Goal: Complete application form: Complete application form

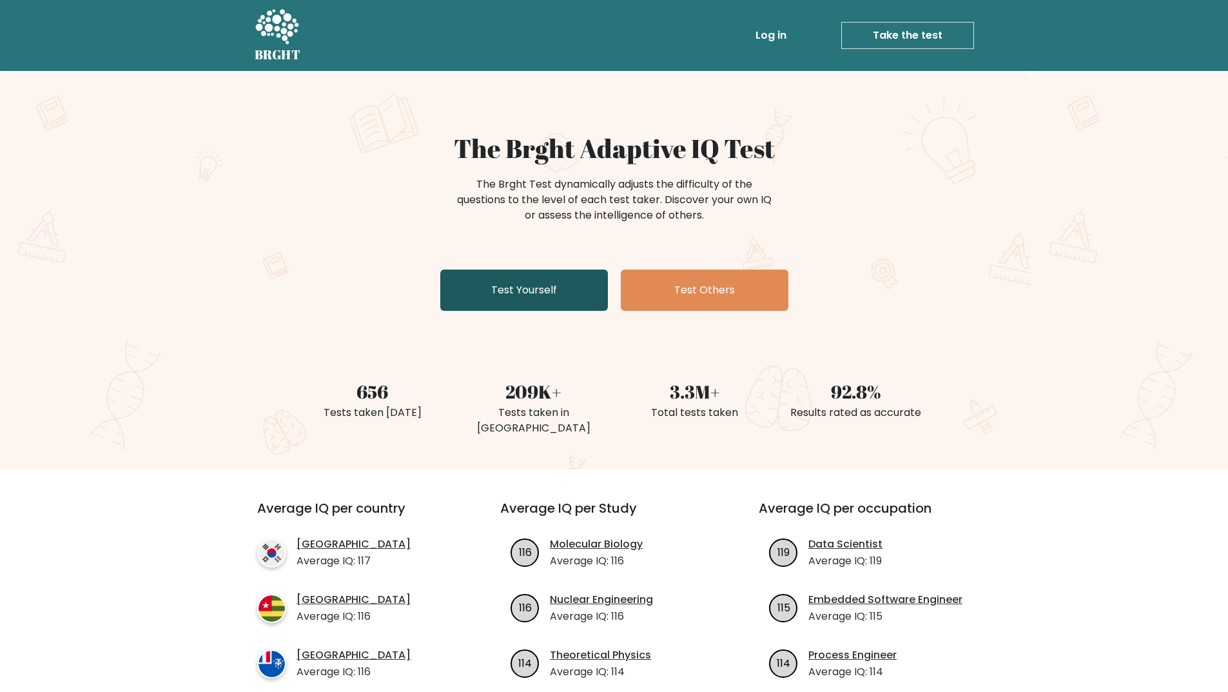
click at [531, 296] on link "Test Yourself" at bounding box center [524, 289] width 168 height 41
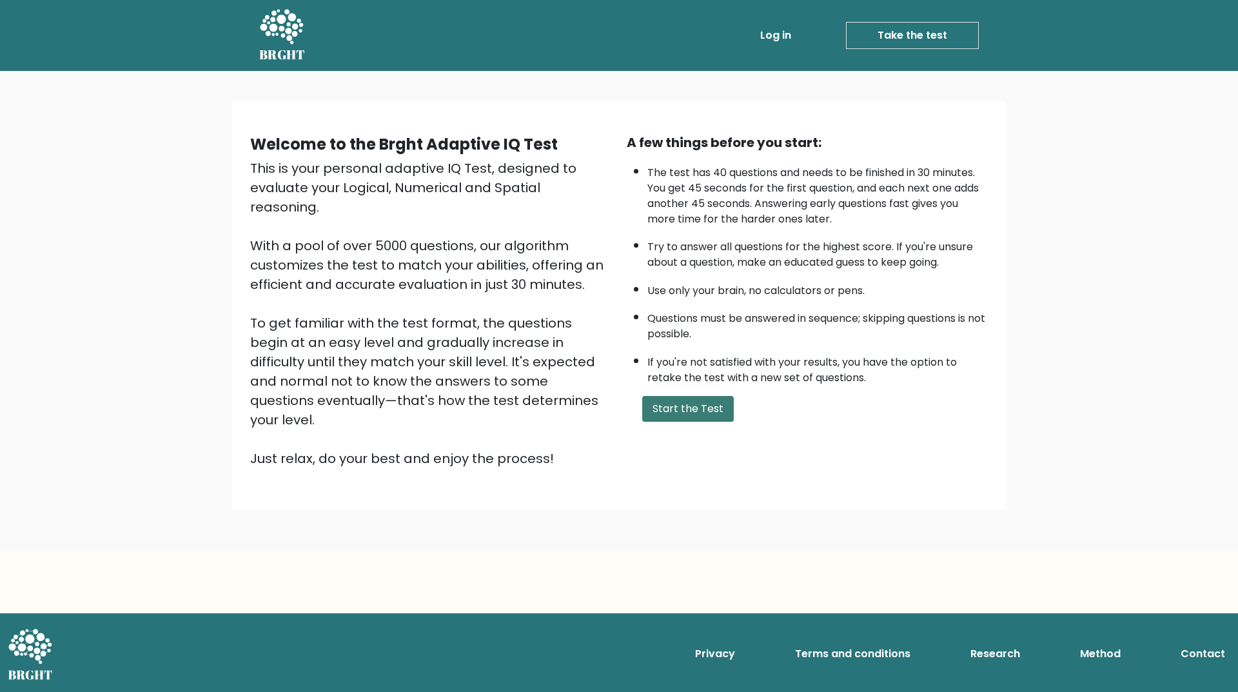
click at [710, 411] on button "Start the Test" at bounding box center [688, 409] width 92 height 26
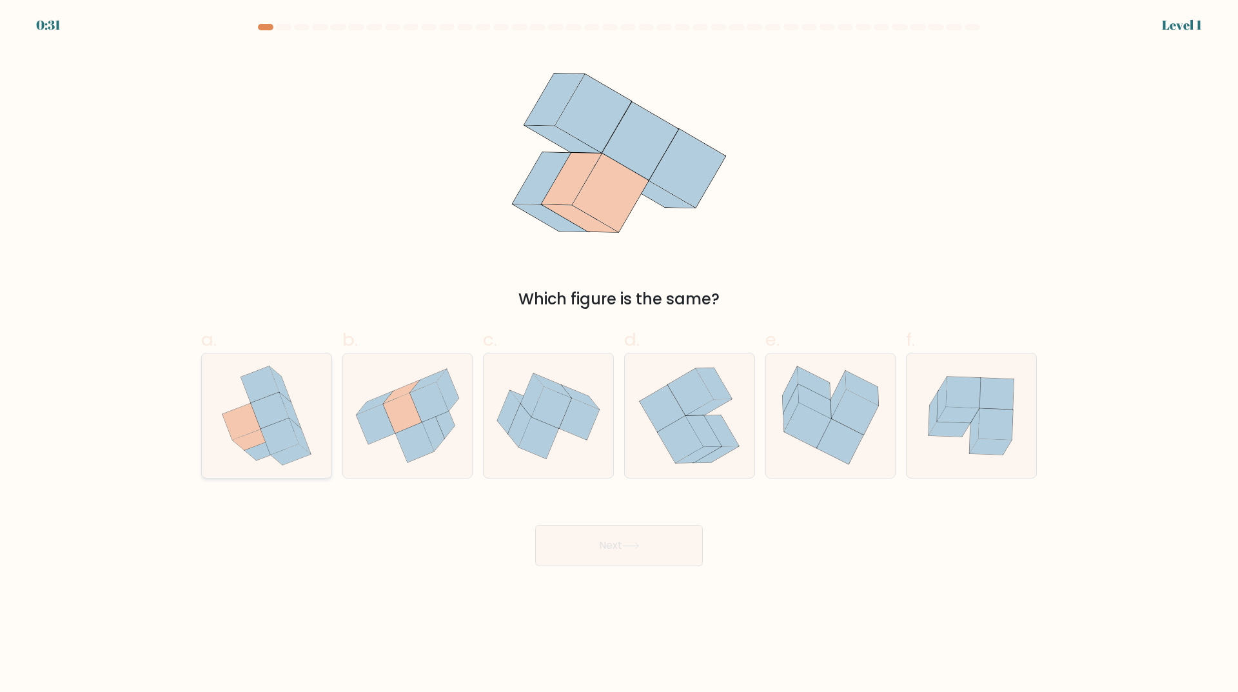
click at [262, 461] on icon at bounding box center [266, 415] width 110 height 124
click at [619, 355] on input "a." at bounding box center [619, 350] width 1 height 8
radio input "true"
click at [577, 537] on button "Next" at bounding box center [619, 545] width 168 height 41
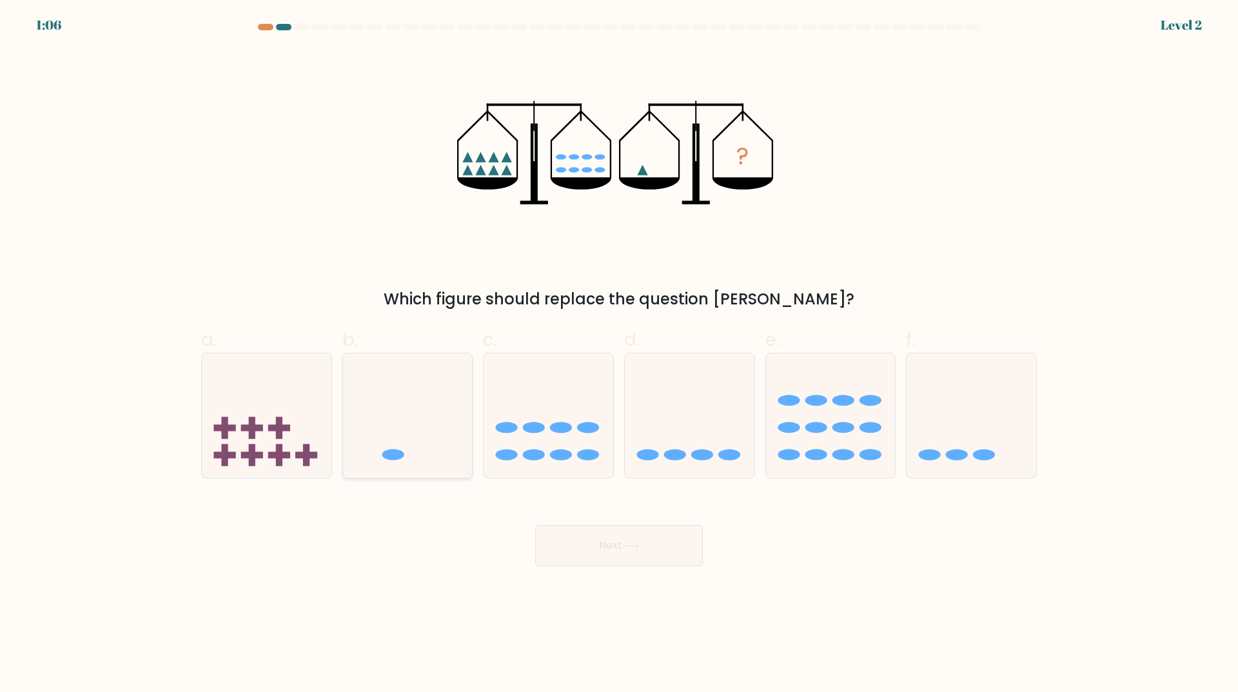
click at [450, 451] on icon at bounding box center [408, 415] width 130 height 107
click at [619, 355] on input "b." at bounding box center [619, 350] width 1 height 8
radio input "true"
click at [586, 545] on button "Next" at bounding box center [619, 545] width 168 height 41
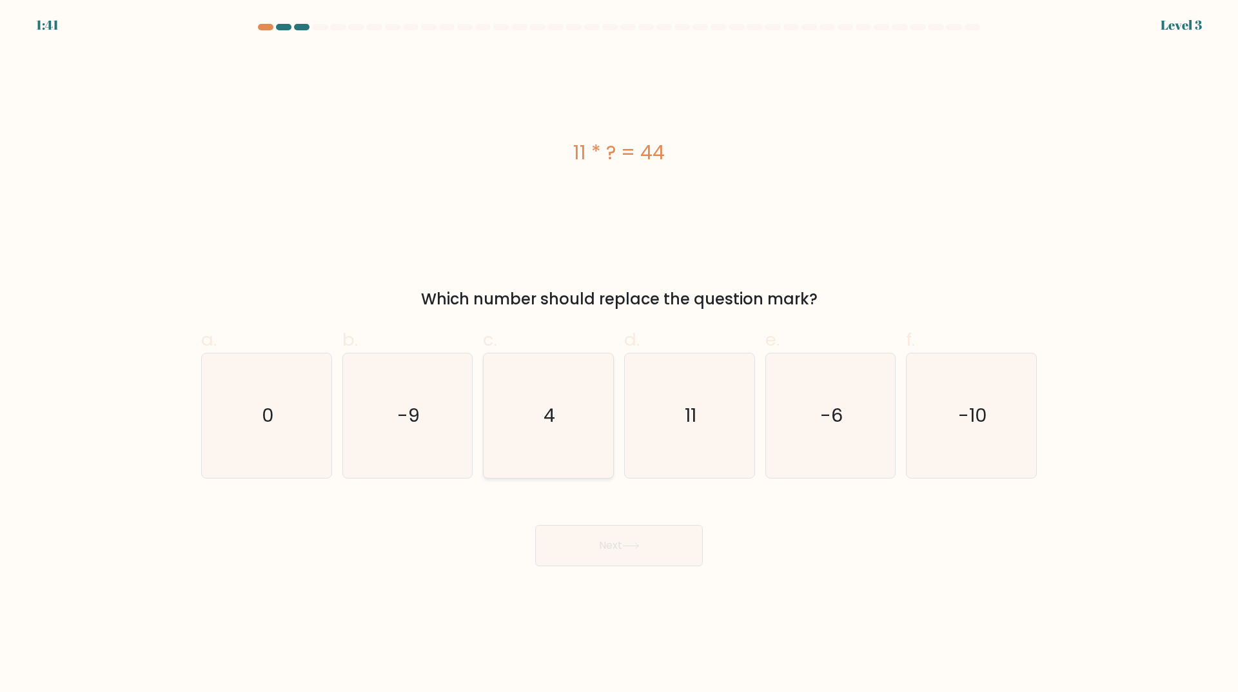
click at [536, 452] on icon "4" at bounding box center [548, 415] width 124 height 124
click at [619, 355] on input "c. 4" at bounding box center [619, 350] width 1 height 8
radio input "true"
click at [573, 552] on button "Next" at bounding box center [619, 545] width 168 height 41
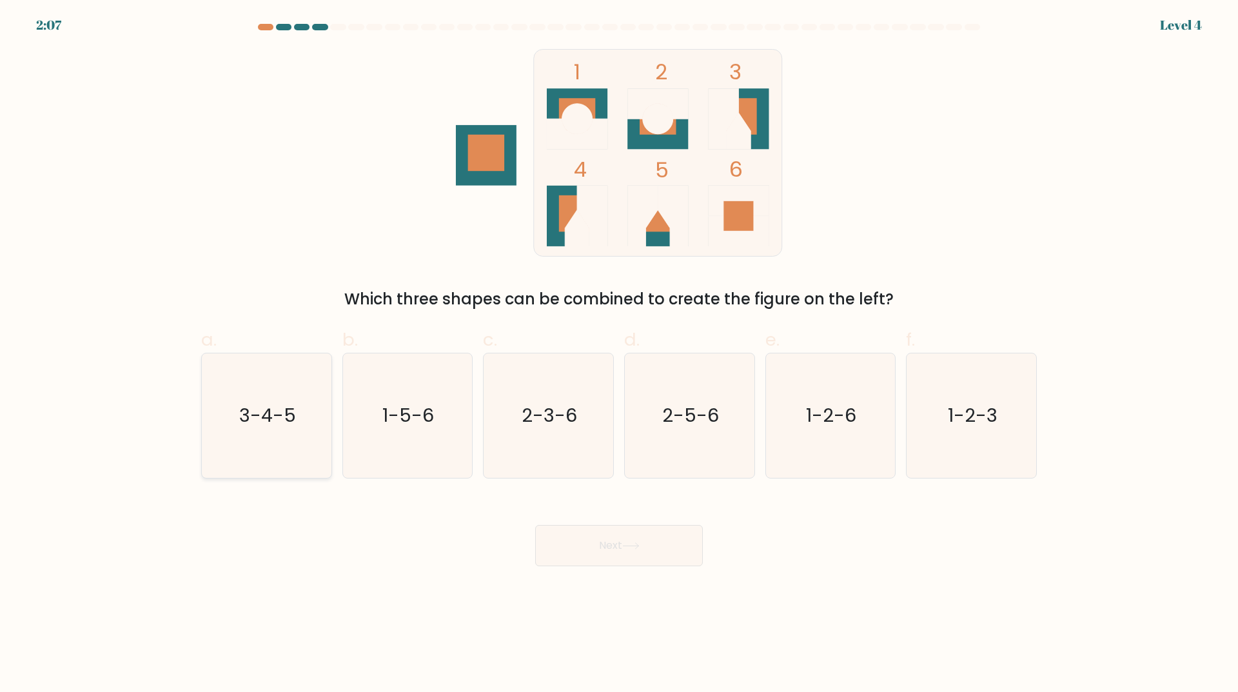
click at [285, 439] on icon "3-4-5" at bounding box center [266, 415] width 124 height 124
click at [619, 355] on input "a. 3-4-5" at bounding box center [619, 350] width 1 height 8
radio input "true"
click at [645, 552] on button "Next" at bounding box center [619, 545] width 168 height 41
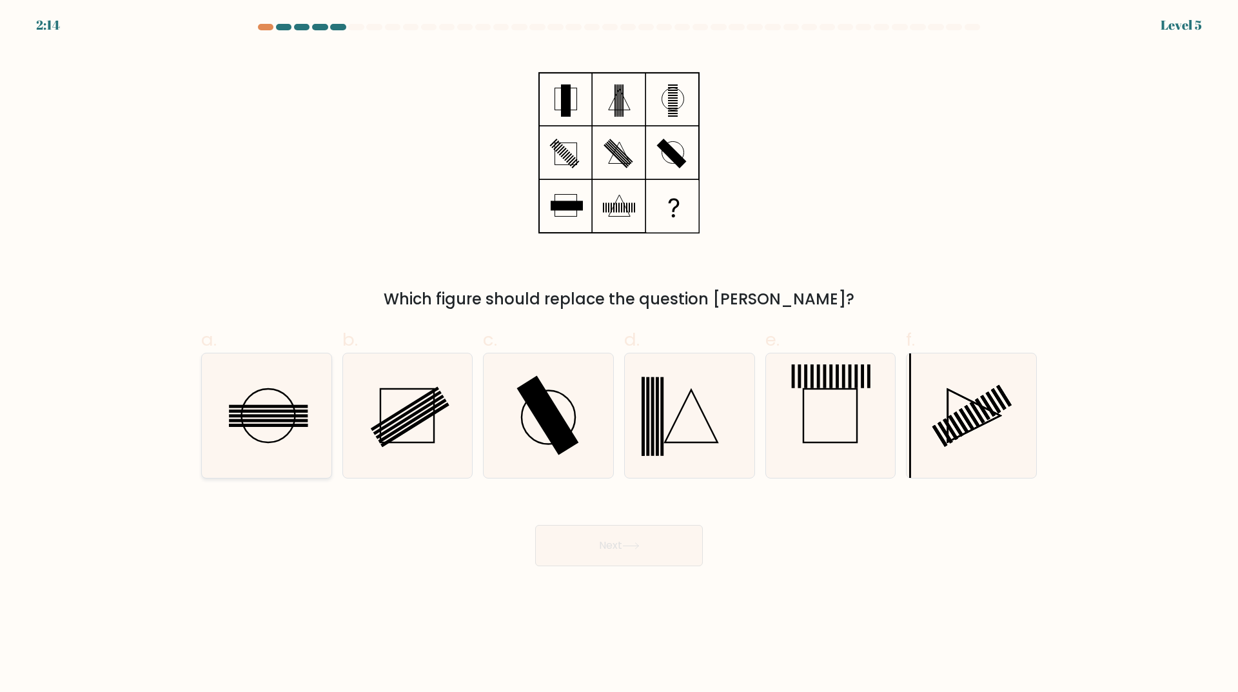
click at [260, 393] on icon at bounding box center [266, 415] width 124 height 124
click at [619, 355] on input "a." at bounding box center [619, 350] width 1 height 8
radio input "true"
click at [663, 552] on button "Next" at bounding box center [619, 545] width 168 height 41
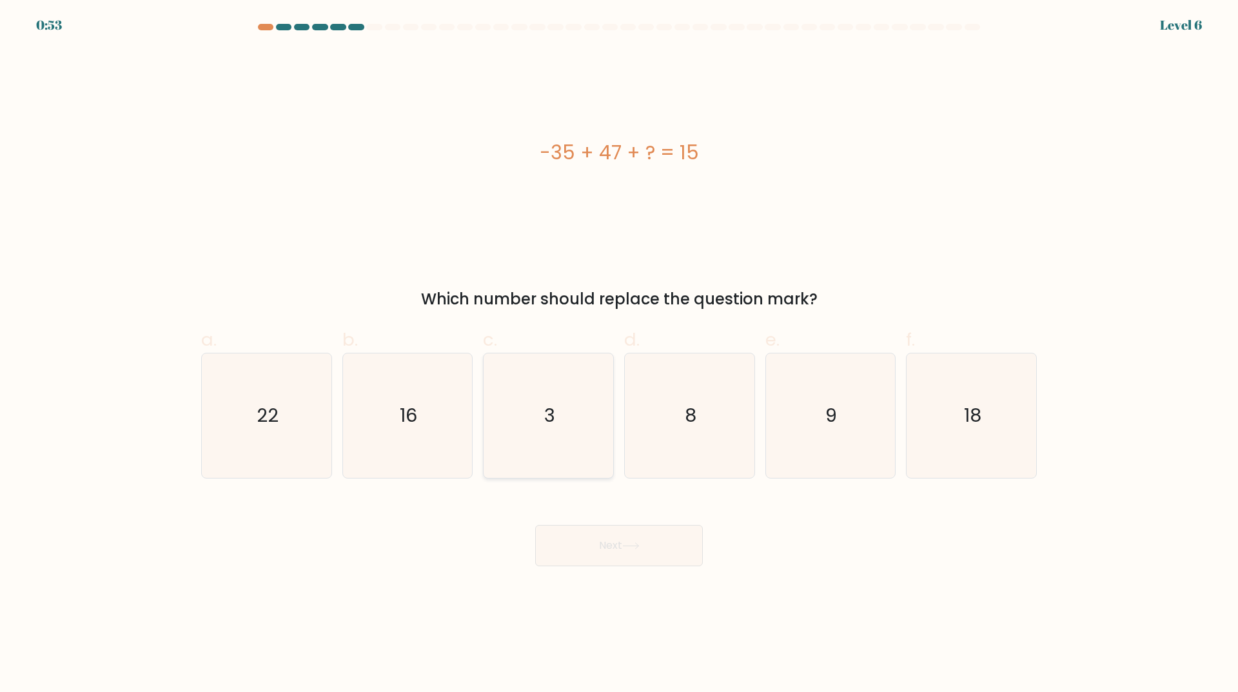
click at [550, 457] on icon "3" at bounding box center [548, 415] width 124 height 124
click at [619, 355] on input "c. 3" at bounding box center [619, 350] width 1 height 8
radio input "true"
click at [595, 542] on button "Next" at bounding box center [619, 545] width 168 height 41
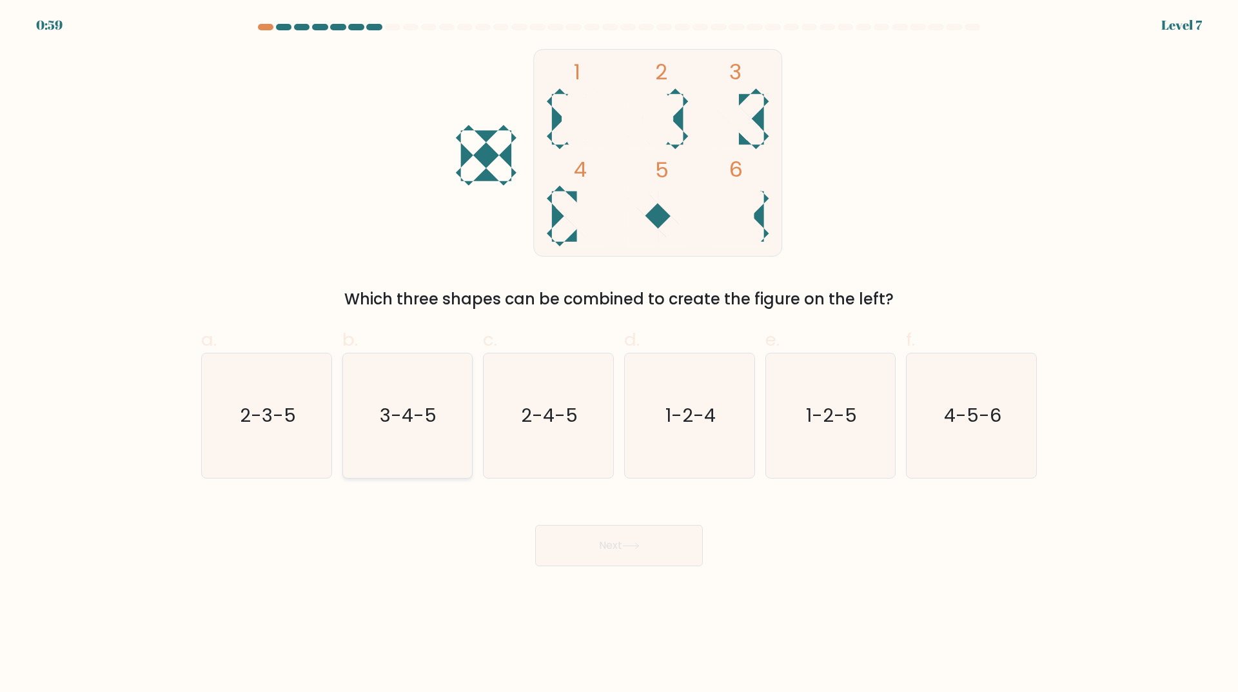
click at [436, 447] on icon "3-4-5" at bounding box center [407, 415] width 124 height 124
click at [619, 355] on input "b. 3-4-5" at bounding box center [619, 350] width 1 height 8
radio input "true"
click at [628, 554] on button "Next" at bounding box center [619, 545] width 168 height 41
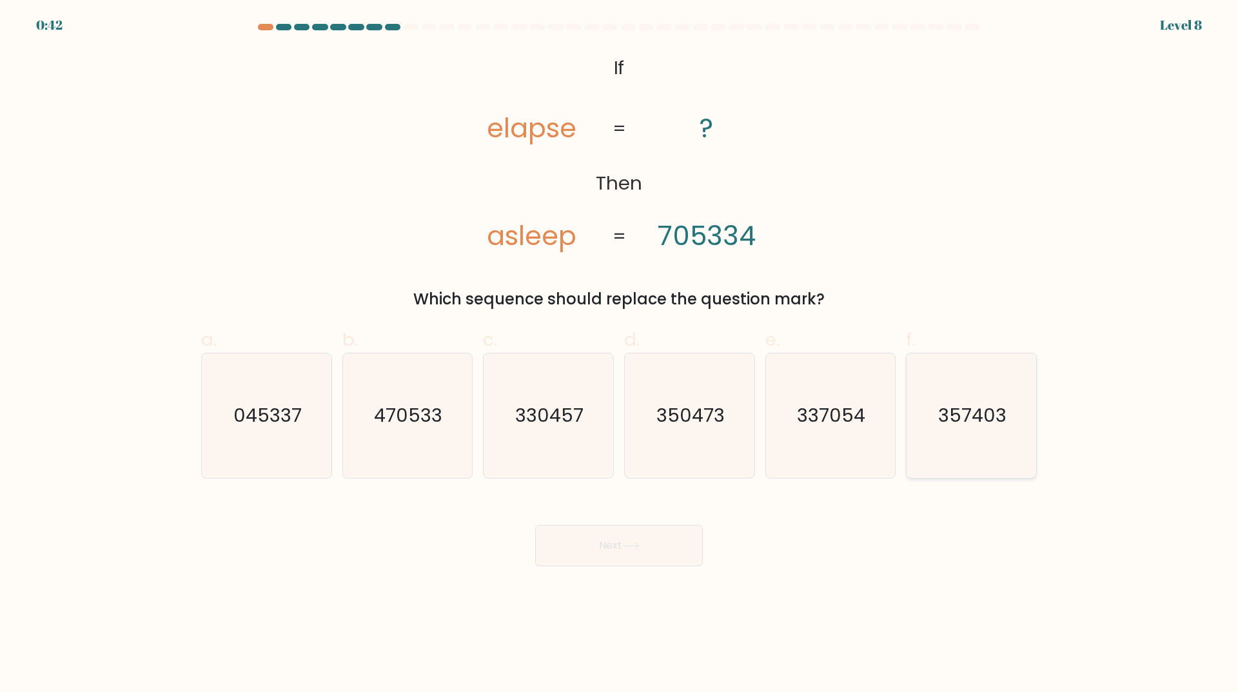
click at [954, 424] on text "357403" at bounding box center [973, 416] width 68 height 26
click at [619, 355] on input "f. 357403" at bounding box center [619, 350] width 1 height 8
radio input "true"
click at [599, 548] on button "Next" at bounding box center [619, 545] width 168 height 41
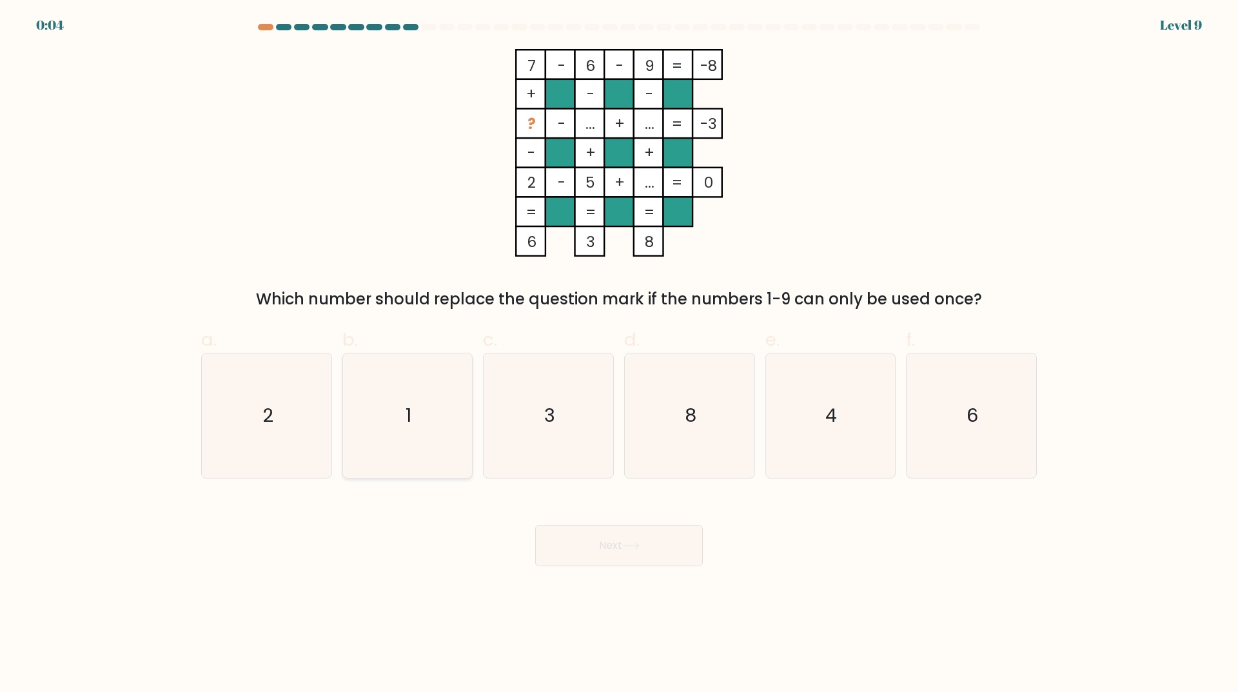
click at [384, 451] on icon "1" at bounding box center [407, 415] width 124 height 124
click at [619, 355] on input "b. 1" at bounding box center [619, 350] width 1 height 8
radio input "true"
click at [567, 543] on button "Next" at bounding box center [619, 545] width 168 height 41
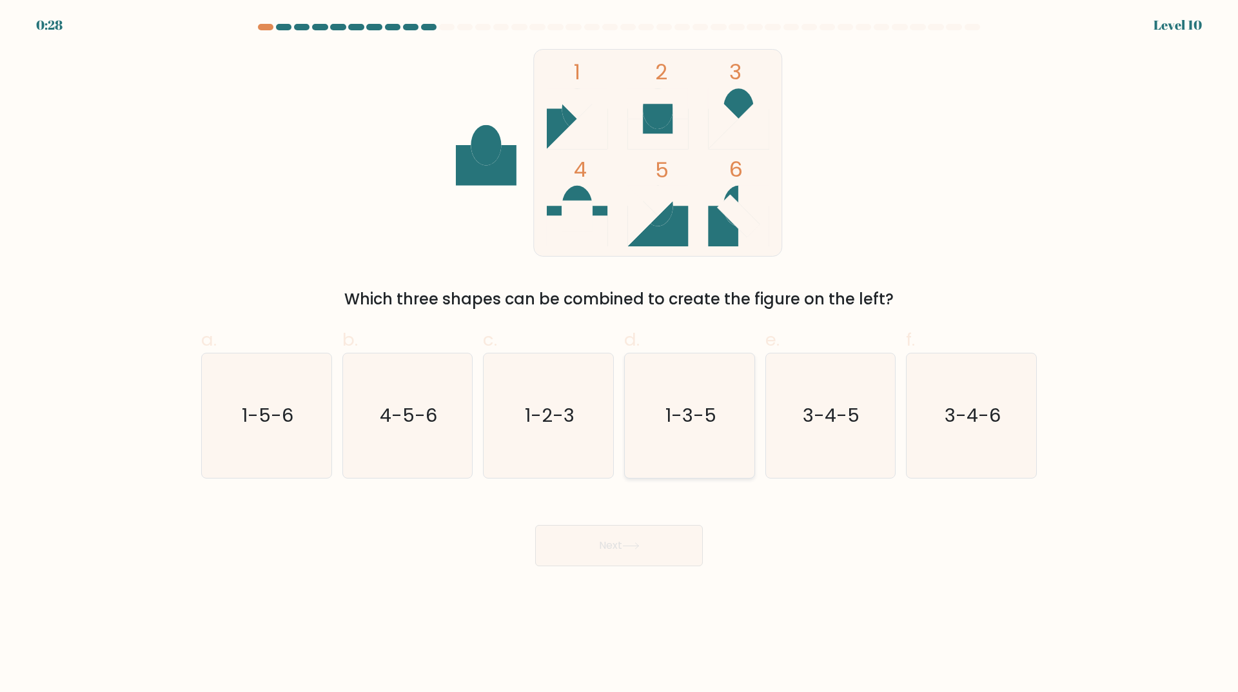
click at [666, 462] on icon "1-3-5" at bounding box center [689, 415] width 124 height 124
click at [619, 355] on input "d. 1-3-5" at bounding box center [619, 350] width 1 height 8
radio input "true"
click at [650, 550] on button "Next" at bounding box center [619, 545] width 168 height 41
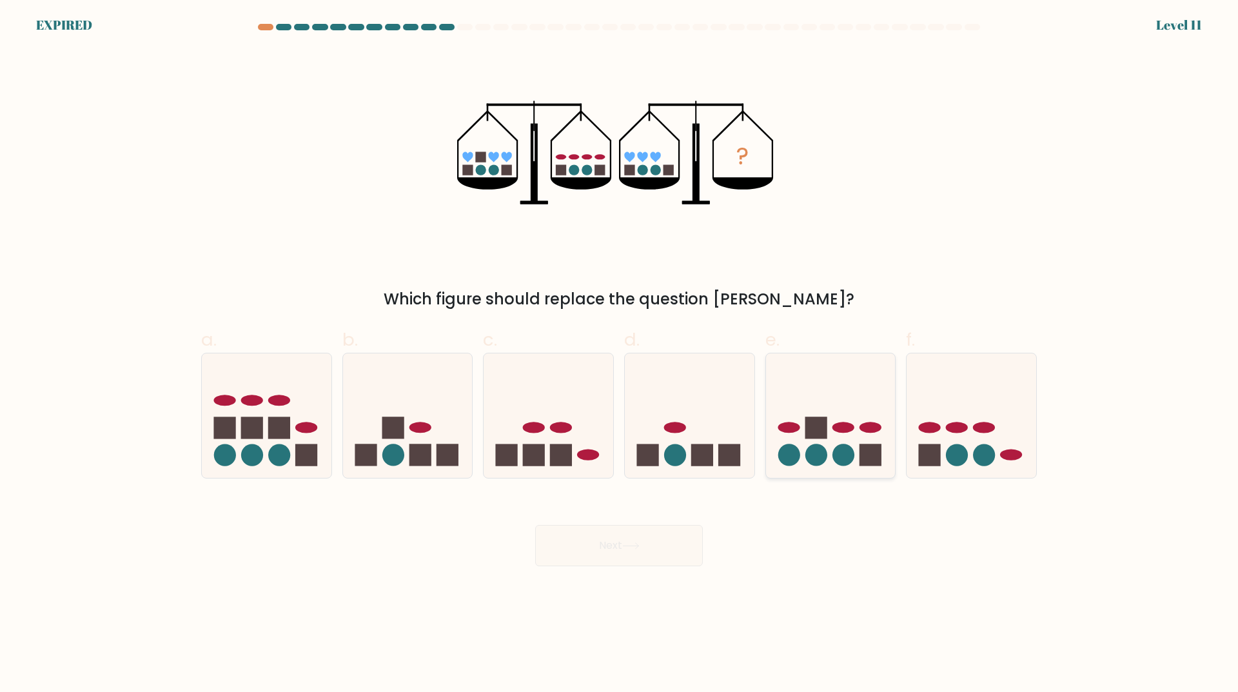
click at [824, 456] on circle at bounding box center [816, 455] width 22 height 22
click at [619, 355] on input "e." at bounding box center [619, 350] width 1 height 8
radio input "true"
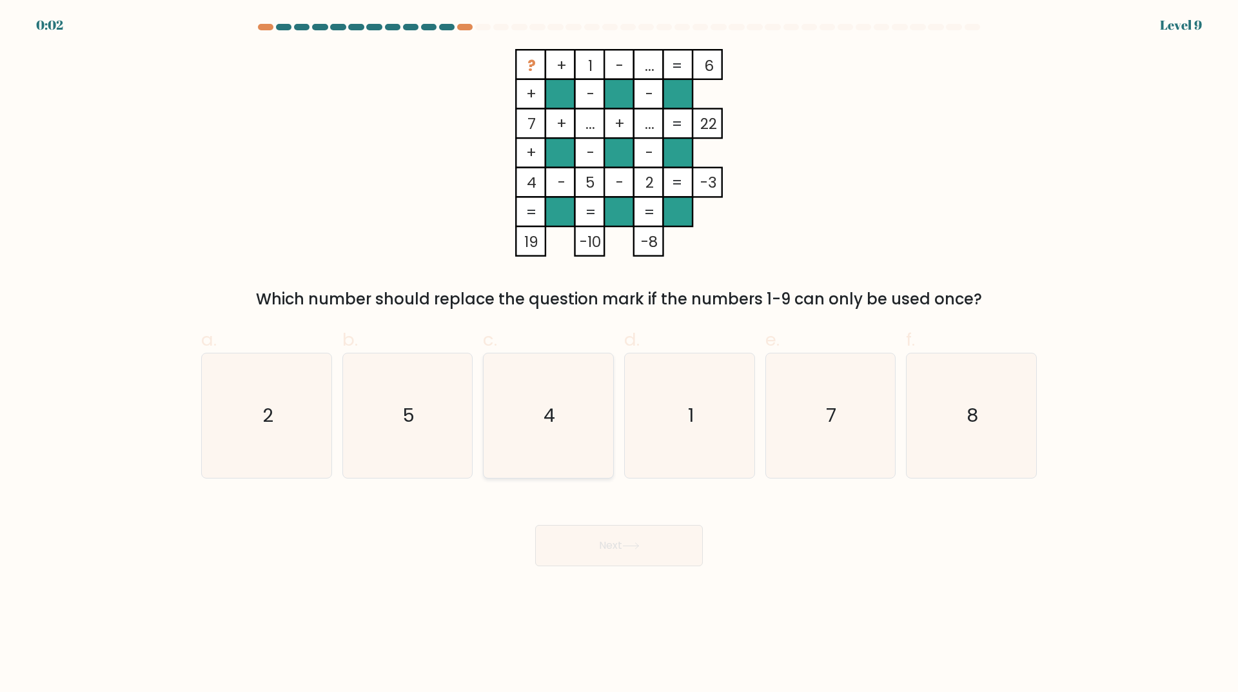
click at [594, 414] on icon "4" at bounding box center [548, 415] width 124 height 124
click at [619, 355] on input "c. 4" at bounding box center [619, 350] width 1 height 8
radio input "true"
click at [634, 551] on button "Next" at bounding box center [619, 545] width 168 height 41
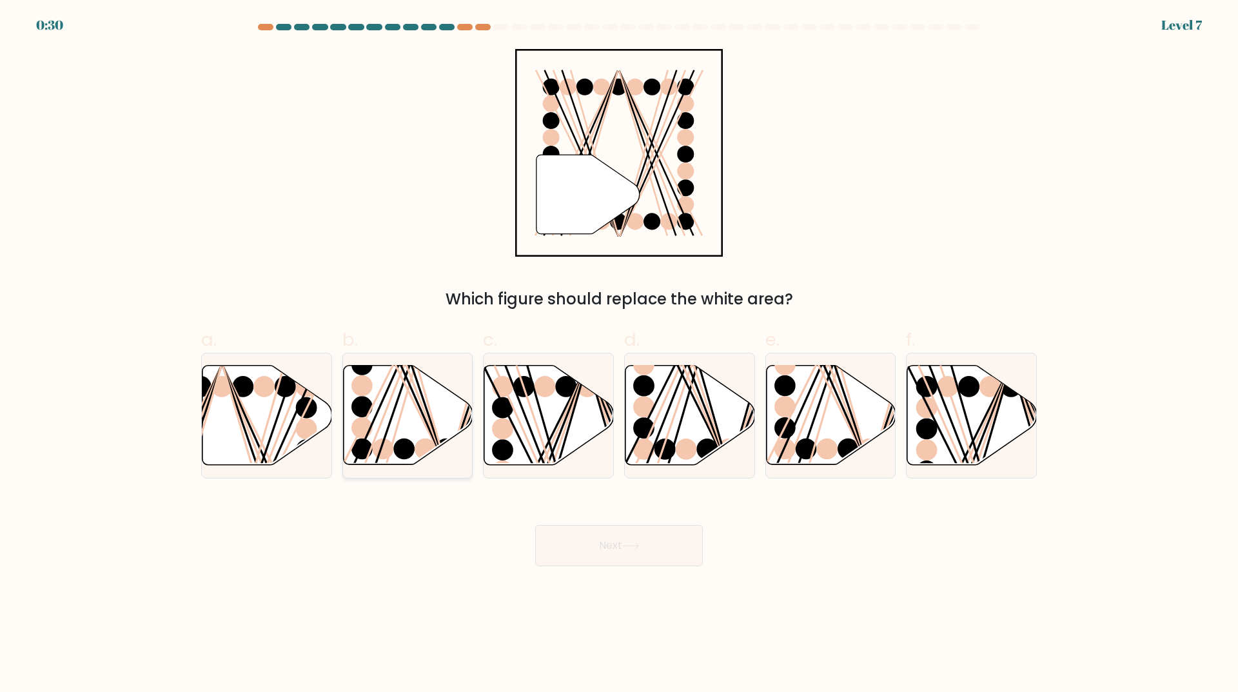
click at [357, 424] on ellipse at bounding box center [361, 427] width 21 height 21
click at [619, 355] on input "b." at bounding box center [619, 350] width 1 height 8
radio input "true"
click at [600, 551] on button "Next" at bounding box center [619, 545] width 168 height 41
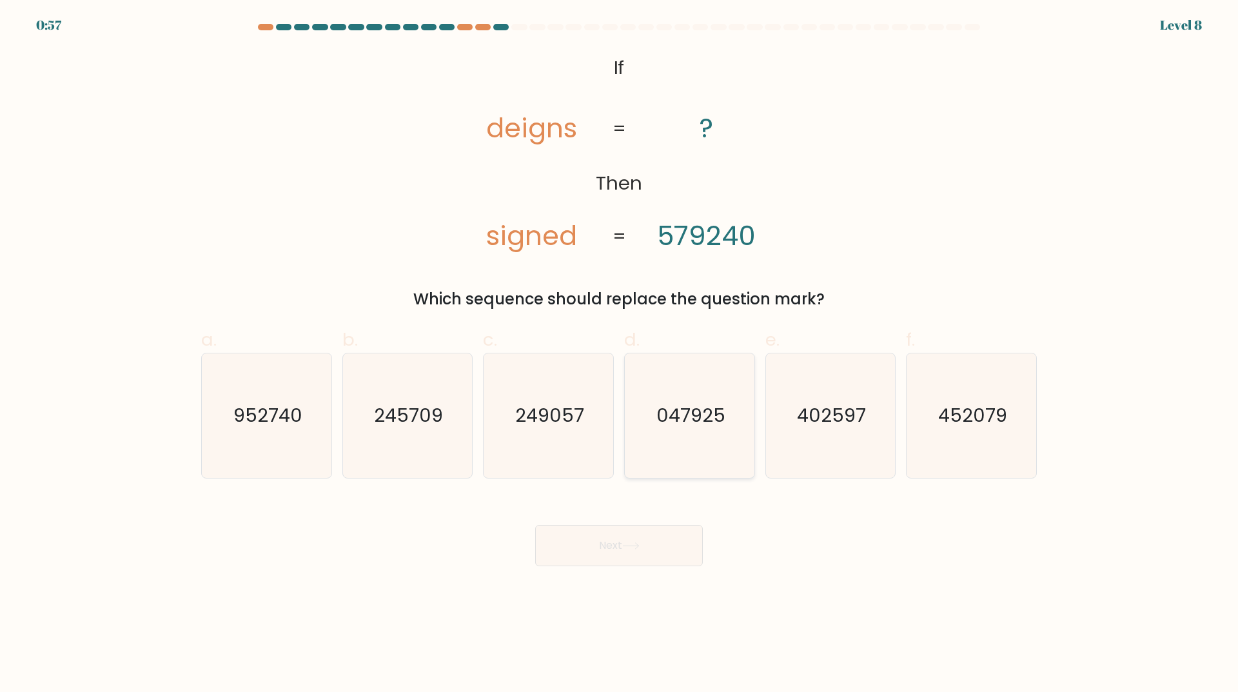
click at [684, 445] on icon "047925" at bounding box center [689, 415] width 124 height 124
click at [619, 355] on input "d. 047925" at bounding box center [619, 350] width 1 height 8
radio input "true"
click at [641, 556] on button "Next" at bounding box center [619, 545] width 168 height 41
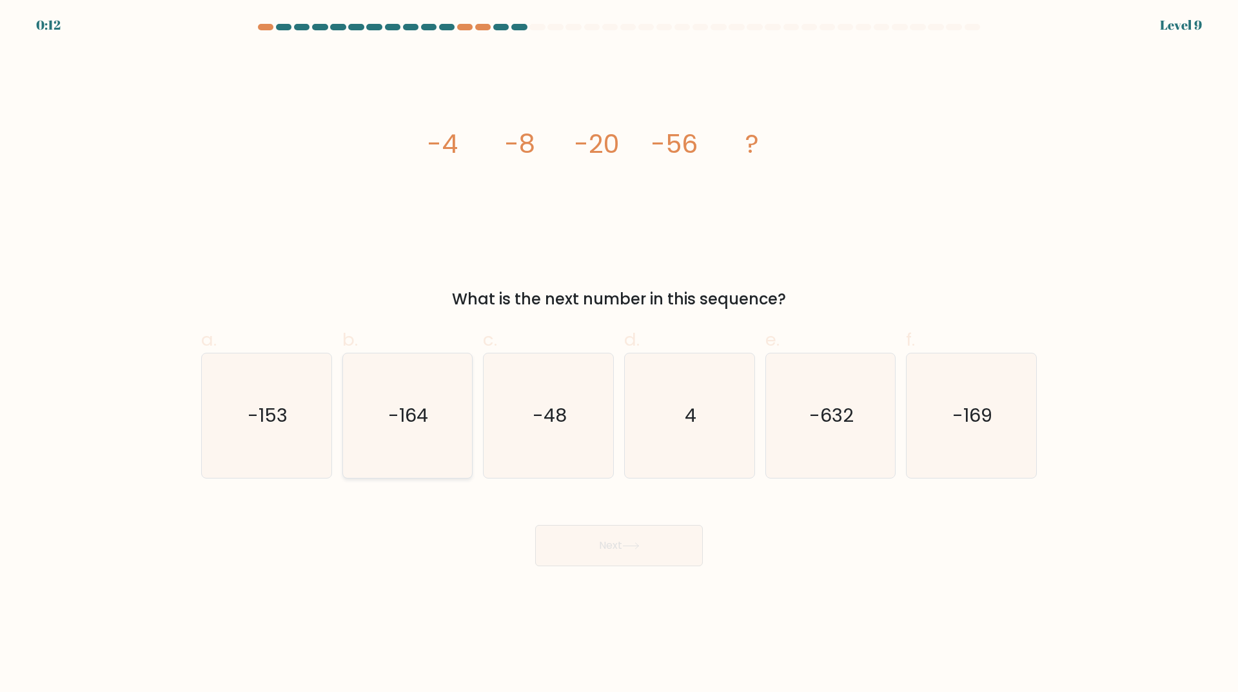
click at [418, 462] on icon "-164" at bounding box center [407, 415] width 124 height 124
click at [619, 355] on input "b. -164" at bounding box center [619, 350] width 1 height 8
radio input "true"
click at [587, 552] on button "Next" at bounding box center [619, 545] width 168 height 41
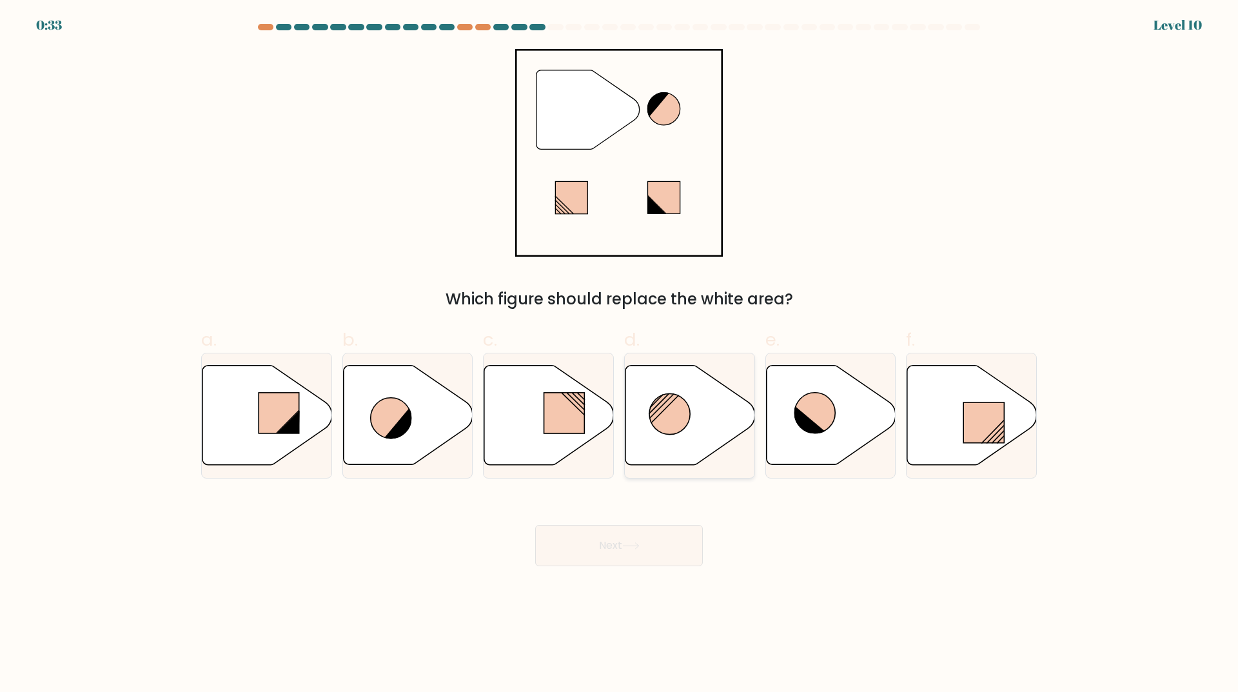
click at [667, 397] on circle at bounding box center [669, 414] width 41 height 41
click at [619, 355] on input "d." at bounding box center [619, 350] width 1 height 8
radio input "true"
click at [624, 554] on button "Next" at bounding box center [619, 545] width 168 height 41
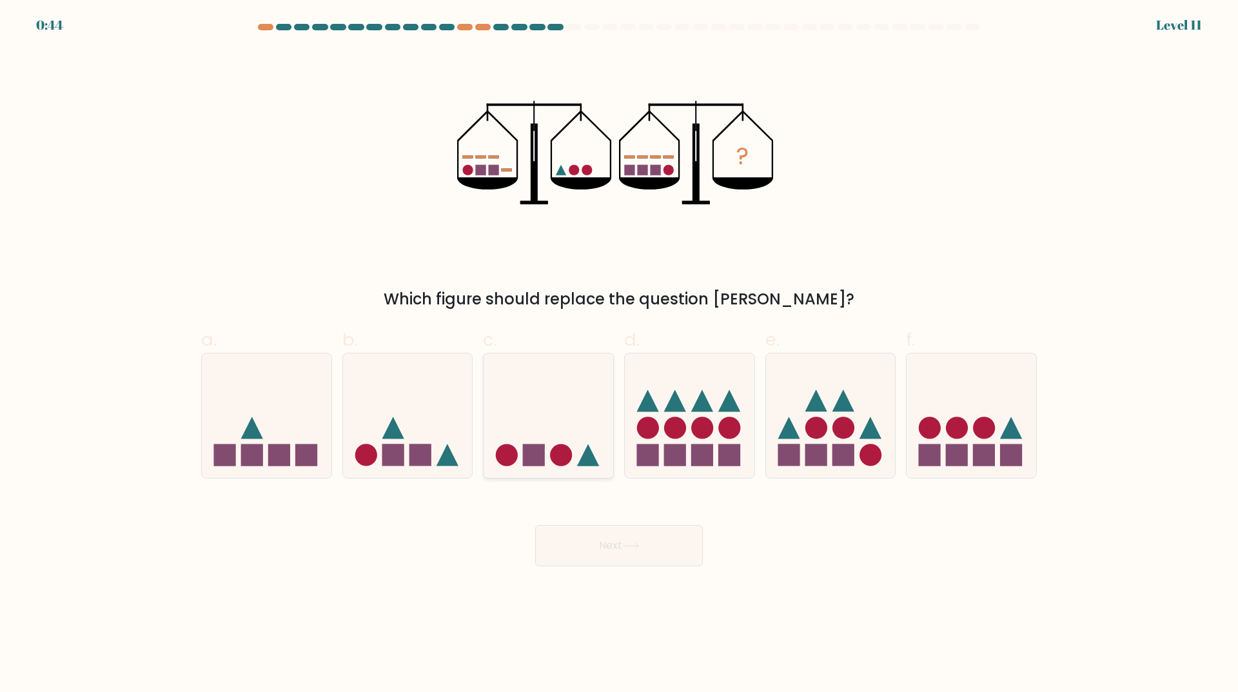
click at [531, 464] on rect at bounding box center [534, 455] width 22 height 22
click at [619, 355] on input "c." at bounding box center [619, 350] width 1 height 8
radio input "true"
click at [604, 556] on button "Next" at bounding box center [619, 545] width 168 height 41
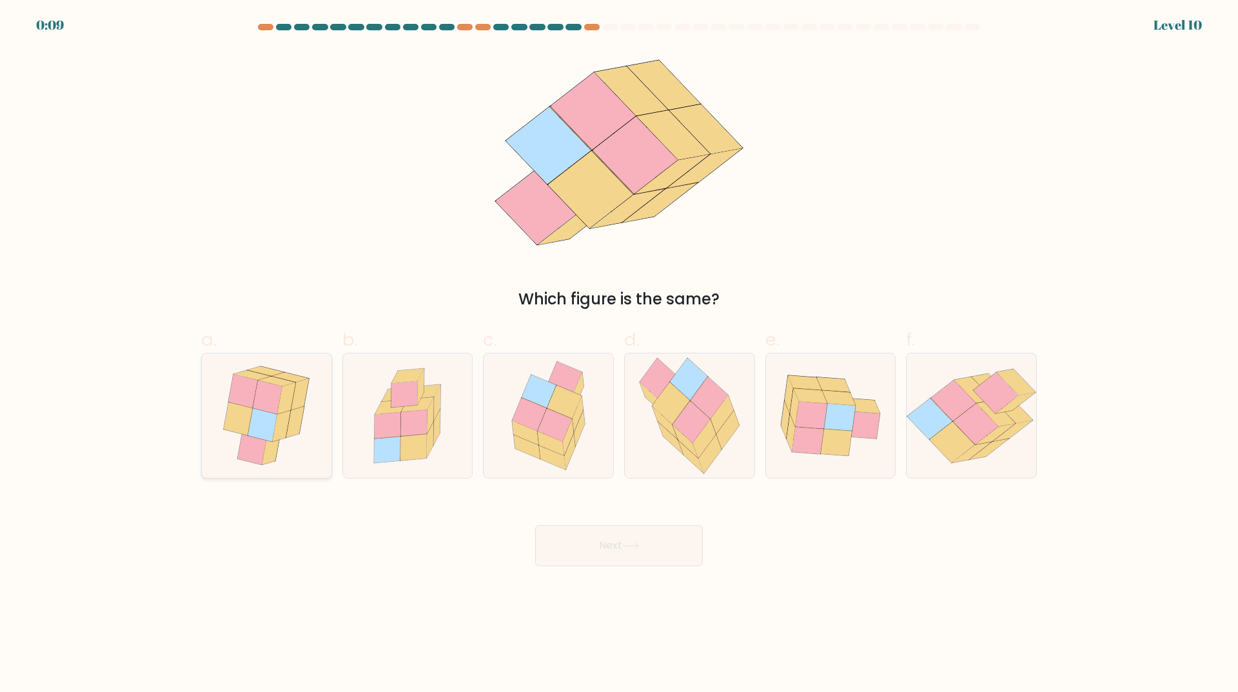
click at [268, 391] on icon at bounding box center [267, 397] width 29 height 34
click at [619, 355] on input "a." at bounding box center [619, 350] width 1 height 8
radio input "true"
click at [621, 547] on button "Next" at bounding box center [619, 545] width 168 height 41
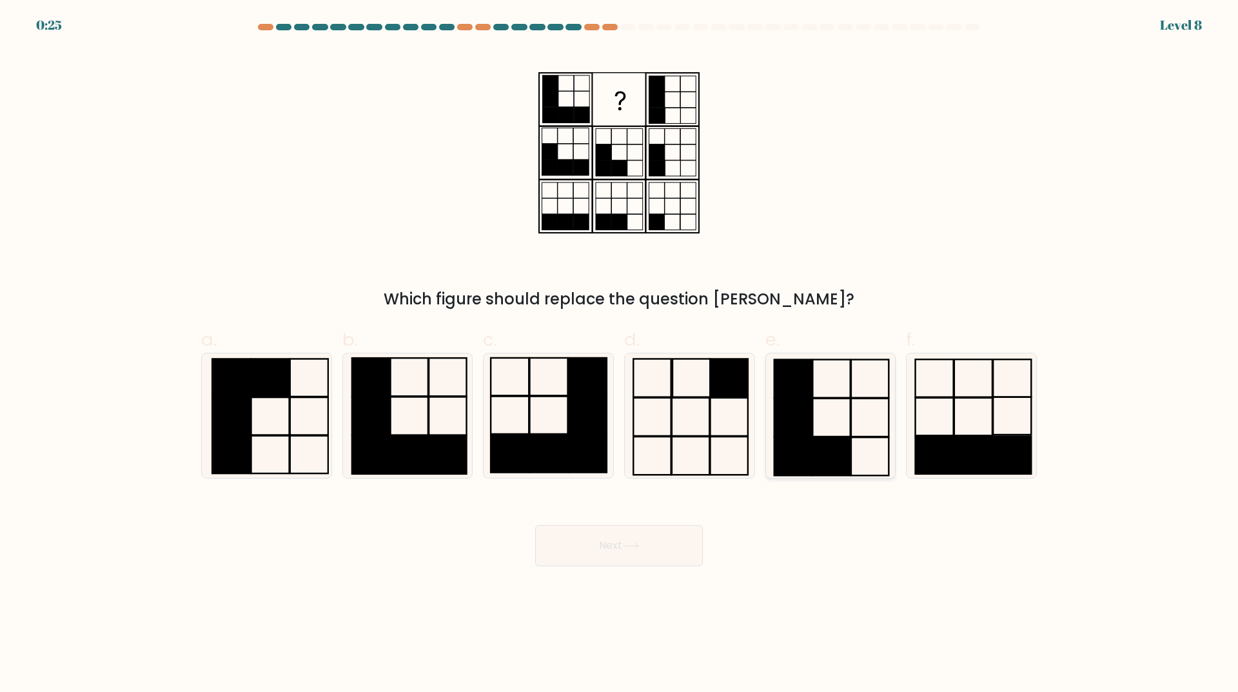
click at [827, 458] on rect at bounding box center [831, 456] width 37 height 38
click at [619, 355] on input "e." at bounding box center [619, 350] width 1 height 8
radio input "true"
click at [612, 563] on button "Next" at bounding box center [619, 545] width 168 height 41
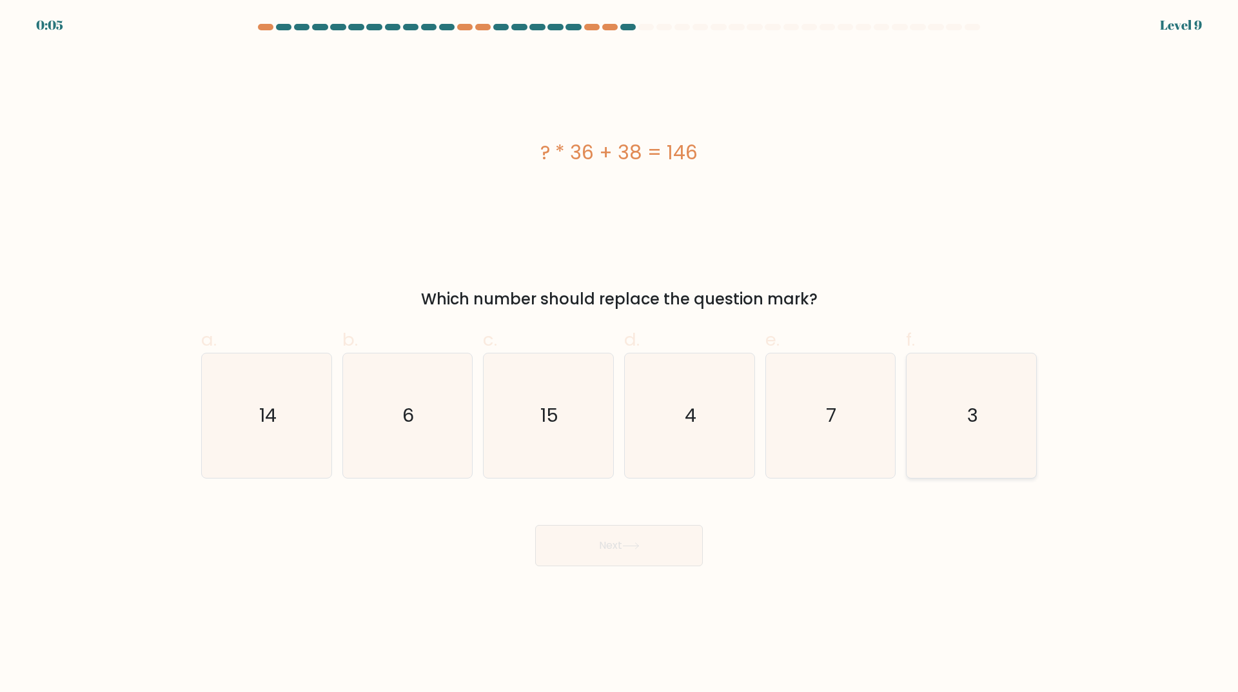
click at [978, 430] on icon "3" at bounding box center [971, 415] width 124 height 124
click at [619, 355] on input "f. 3" at bounding box center [619, 350] width 1 height 8
radio input "true"
click at [631, 547] on icon at bounding box center [630, 545] width 17 height 7
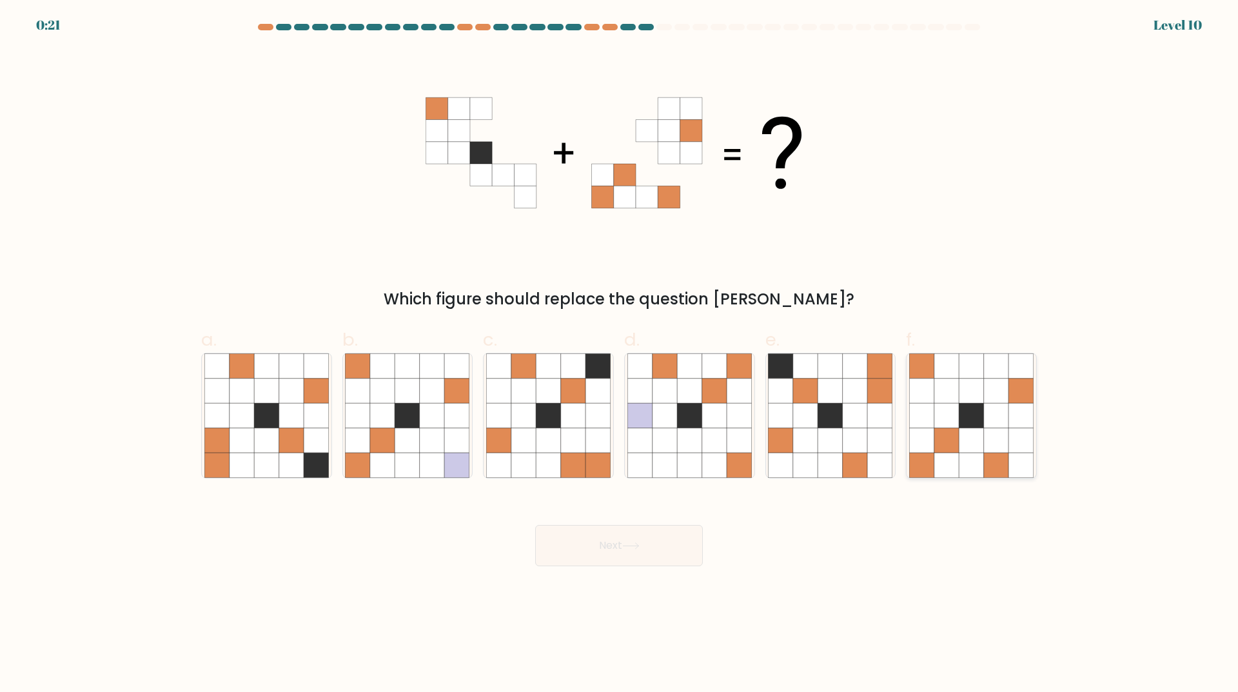
click at [947, 407] on icon at bounding box center [946, 415] width 24 height 24
click at [619, 355] on input "f." at bounding box center [619, 350] width 1 height 8
radio input "true"
click at [650, 550] on button "Next" at bounding box center [619, 545] width 168 height 41
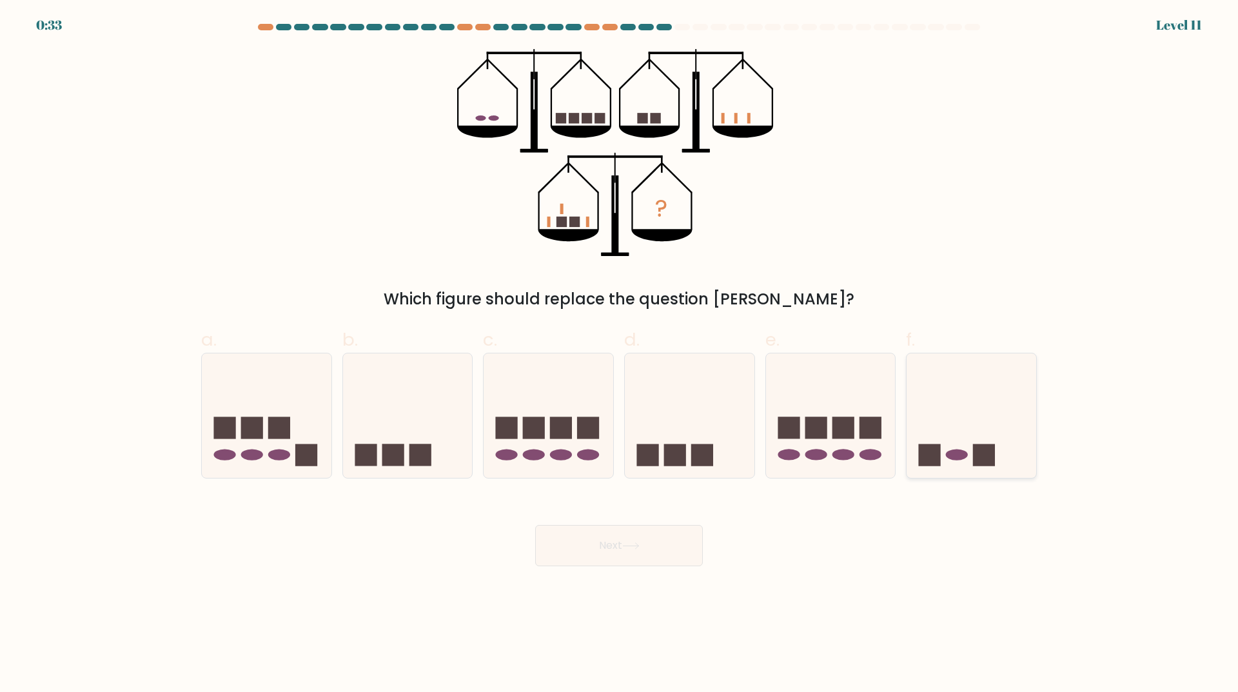
click at [946, 458] on icon at bounding box center [971, 415] width 130 height 107
click at [619, 355] on input "f." at bounding box center [619, 350] width 1 height 8
radio input "true"
click at [661, 556] on button "Next" at bounding box center [619, 545] width 168 height 41
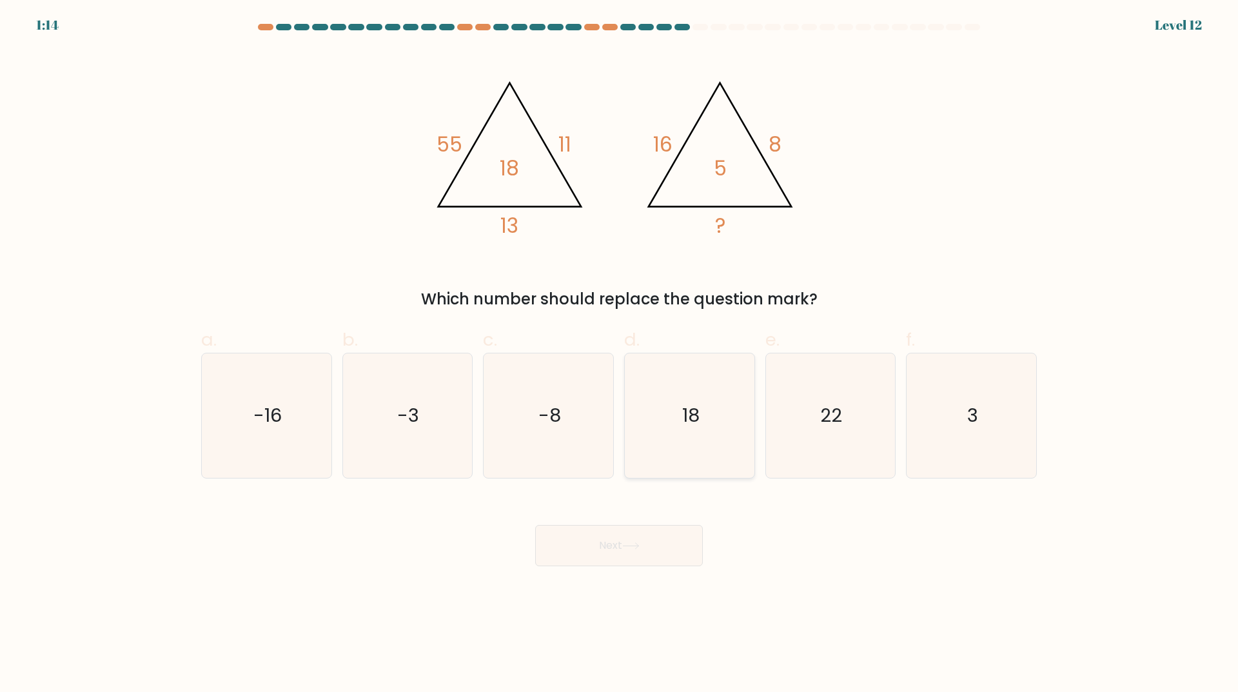
click at [707, 444] on icon "18" at bounding box center [689, 415] width 124 height 124
click at [619, 355] on input "d. 18" at bounding box center [619, 350] width 1 height 8
radio input "true"
click at [681, 540] on button "Next" at bounding box center [619, 545] width 168 height 41
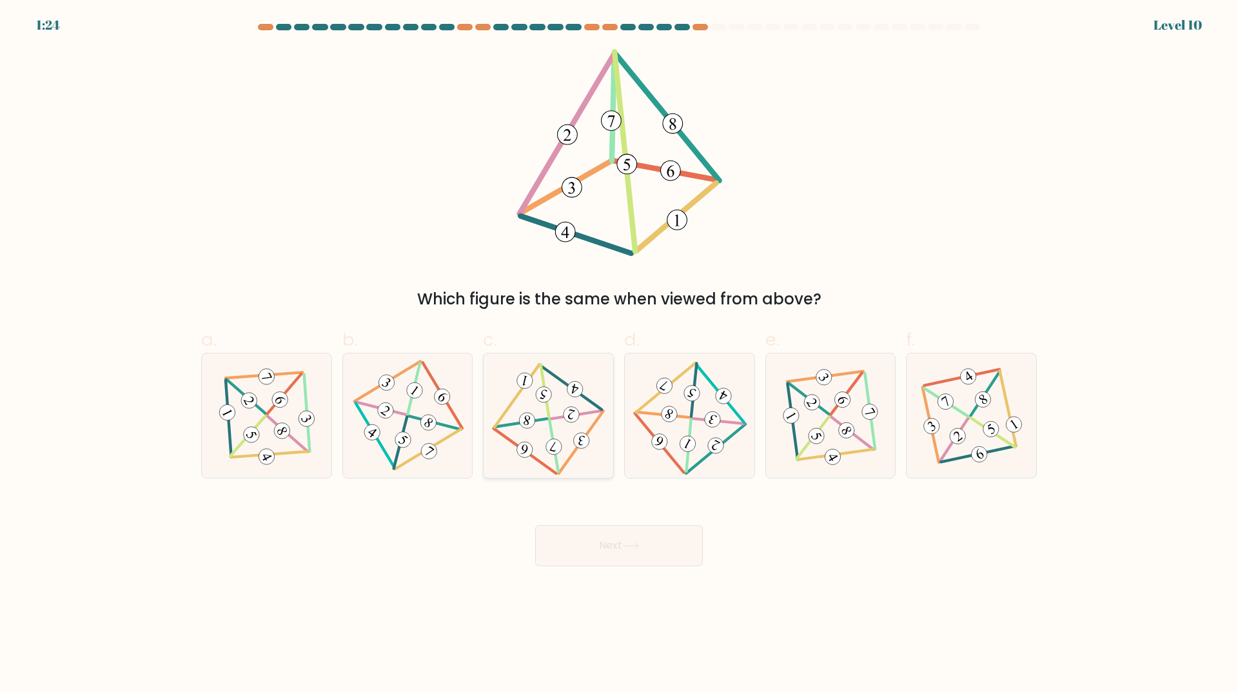
click at [535, 418] on icon at bounding box center [549, 415] width 102 height 99
click at [619, 355] on input "c." at bounding box center [619, 350] width 1 height 8
radio input "true"
click at [623, 549] on button "Next" at bounding box center [619, 545] width 168 height 41
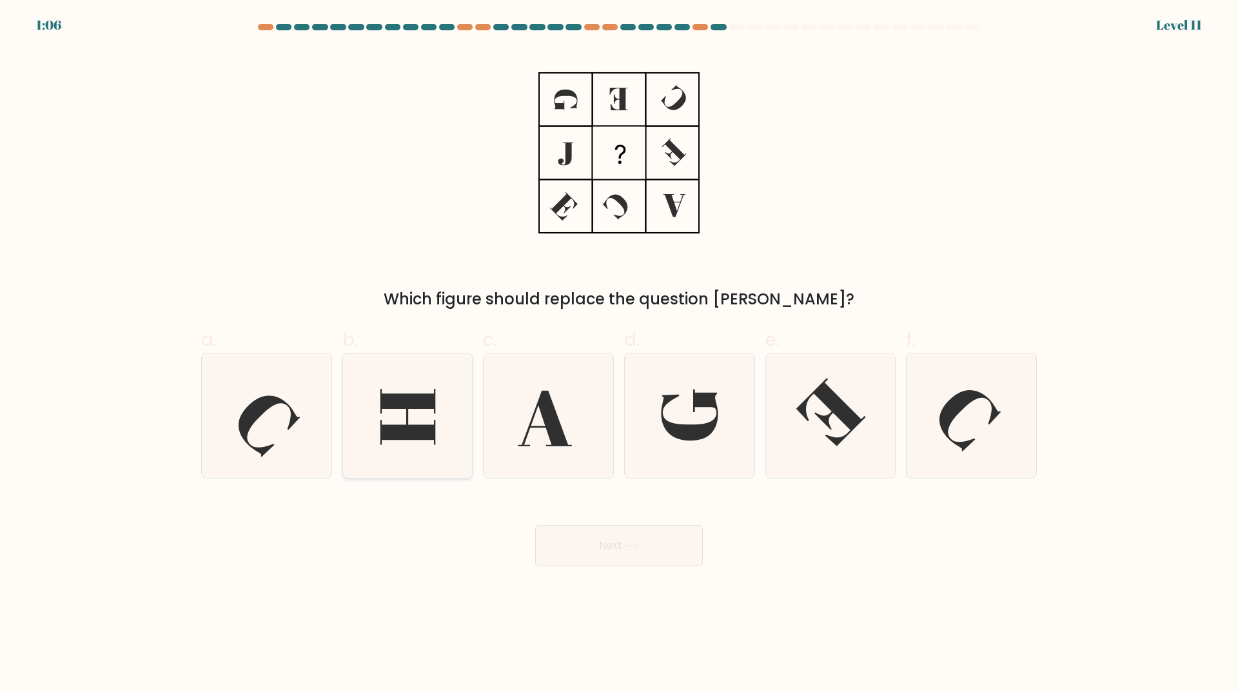
click at [425, 384] on icon at bounding box center [407, 415] width 124 height 124
click at [619, 355] on input "b." at bounding box center [619, 350] width 1 height 8
radio input "true"
click at [631, 549] on button "Next" at bounding box center [619, 545] width 168 height 41
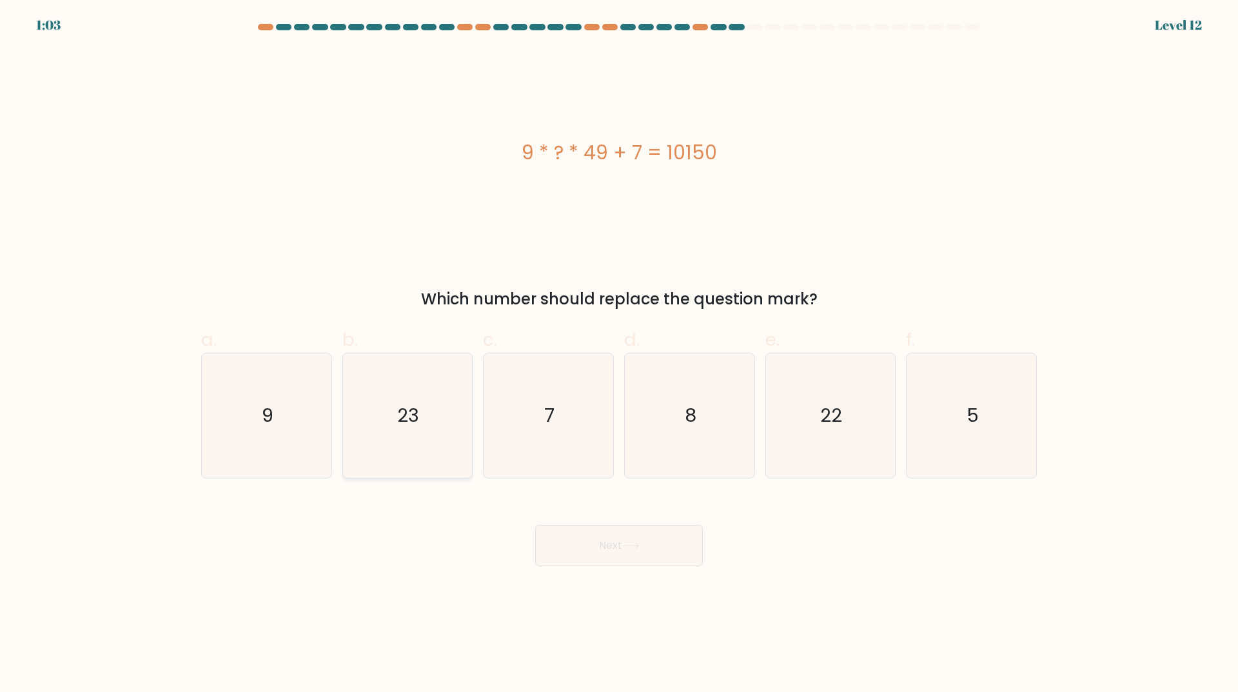
drag, startPoint x: 422, startPoint y: 442, endPoint x: 453, endPoint y: 465, distance: 39.1
click at [422, 442] on icon "23" at bounding box center [407, 415] width 124 height 124
click at [619, 355] on input "b. 23" at bounding box center [619, 350] width 1 height 8
radio input "true"
click at [597, 529] on button "Next" at bounding box center [619, 545] width 168 height 41
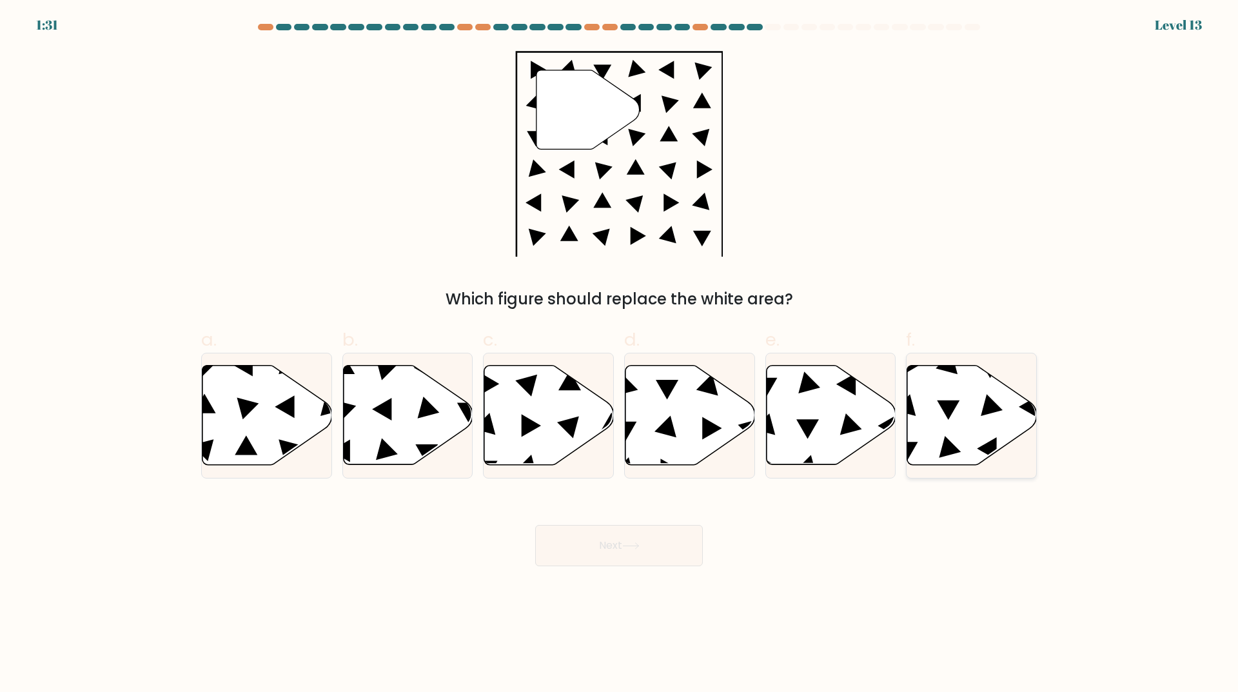
click at [966, 440] on icon at bounding box center [972, 415] width 130 height 99
click at [619, 355] on input "f." at bounding box center [619, 350] width 1 height 8
radio input "true"
click at [605, 549] on button "Next" at bounding box center [619, 545] width 168 height 41
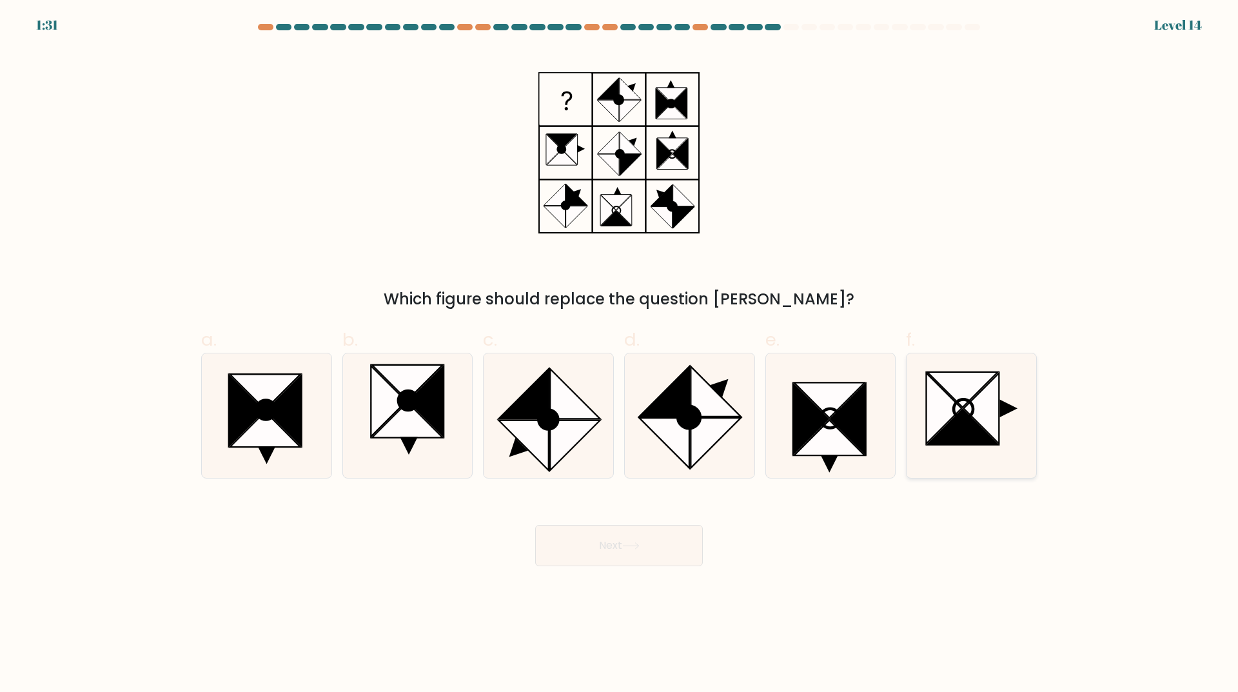
click at [957, 434] on icon at bounding box center [962, 426] width 71 height 35
click at [619, 355] on input "f." at bounding box center [619, 350] width 1 height 8
radio input "true"
click at [599, 548] on button "Next" at bounding box center [619, 545] width 168 height 41
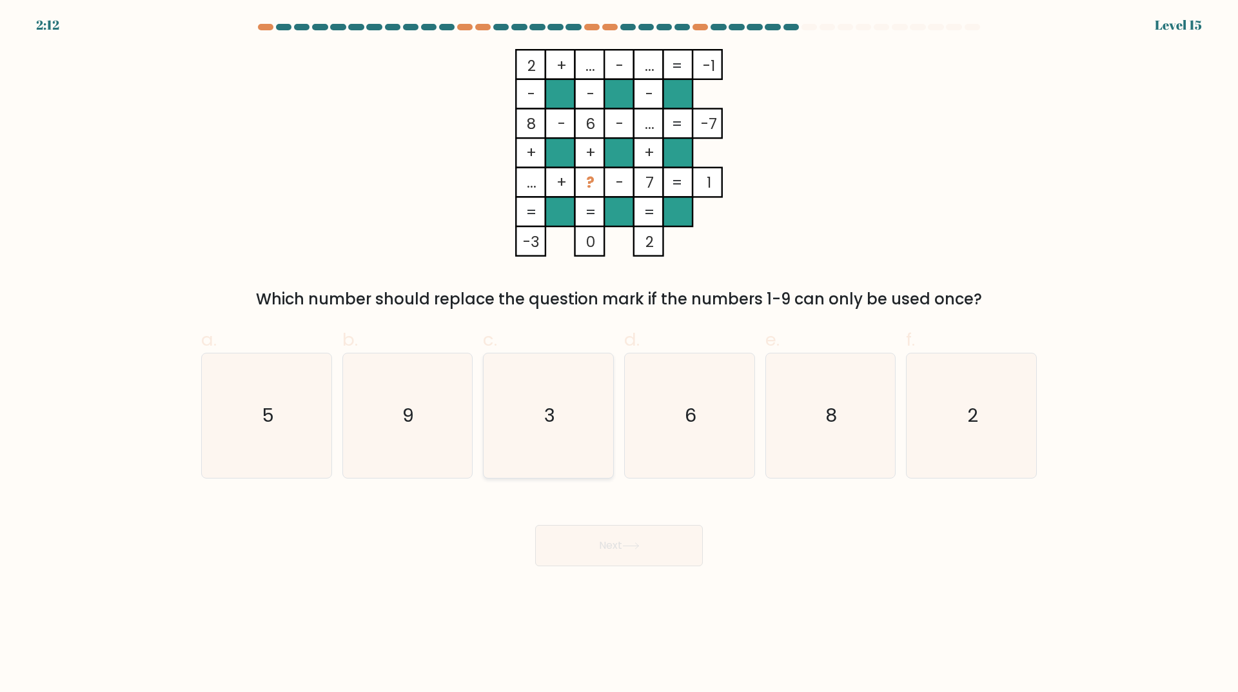
click at [567, 452] on icon "3" at bounding box center [548, 415] width 124 height 124
click at [619, 355] on input "c. 3" at bounding box center [619, 350] width 1 height 8
radio input "true"
click at [603, 541] on button "Next" at bounding box center [619, 545] width 168 height 41
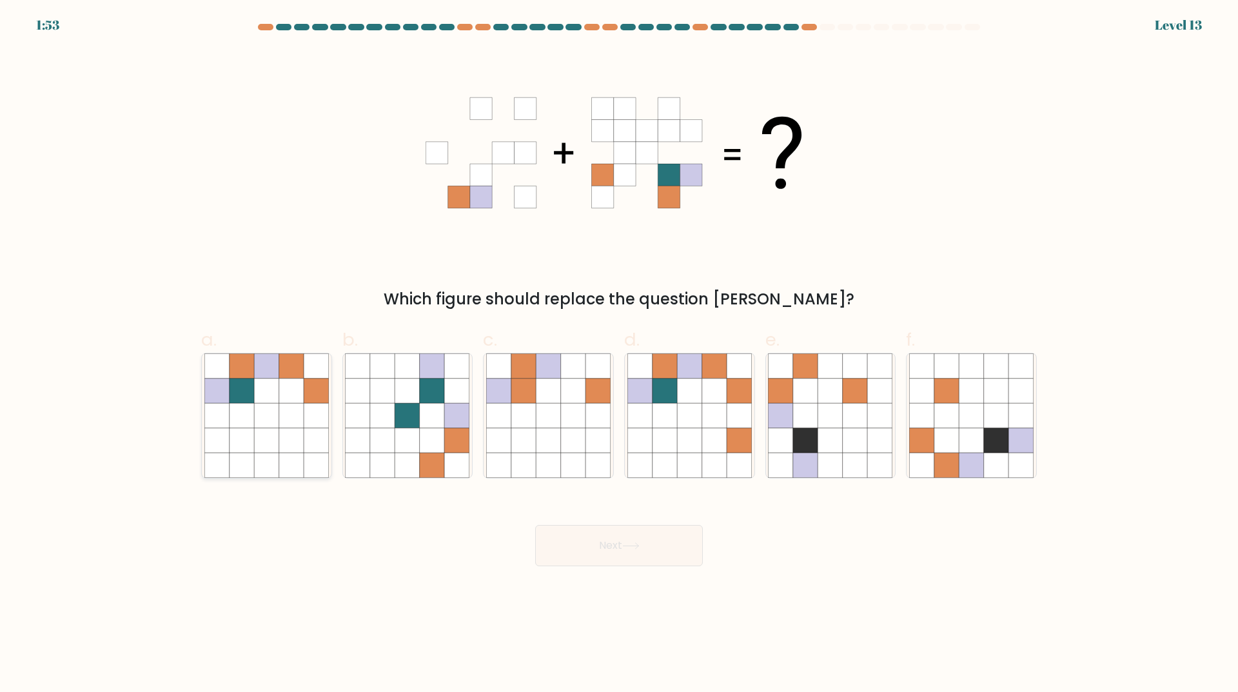
click at [258, 446] on icon at bounding box center [266, 440] width 24 height 24
click at [619, 355] on input "a." at bounding box center [619, 350] width 1 height 8
radio input "true"
click at [663, 544] on button "Next" at bounding box center [619, 545] width 168 height 41
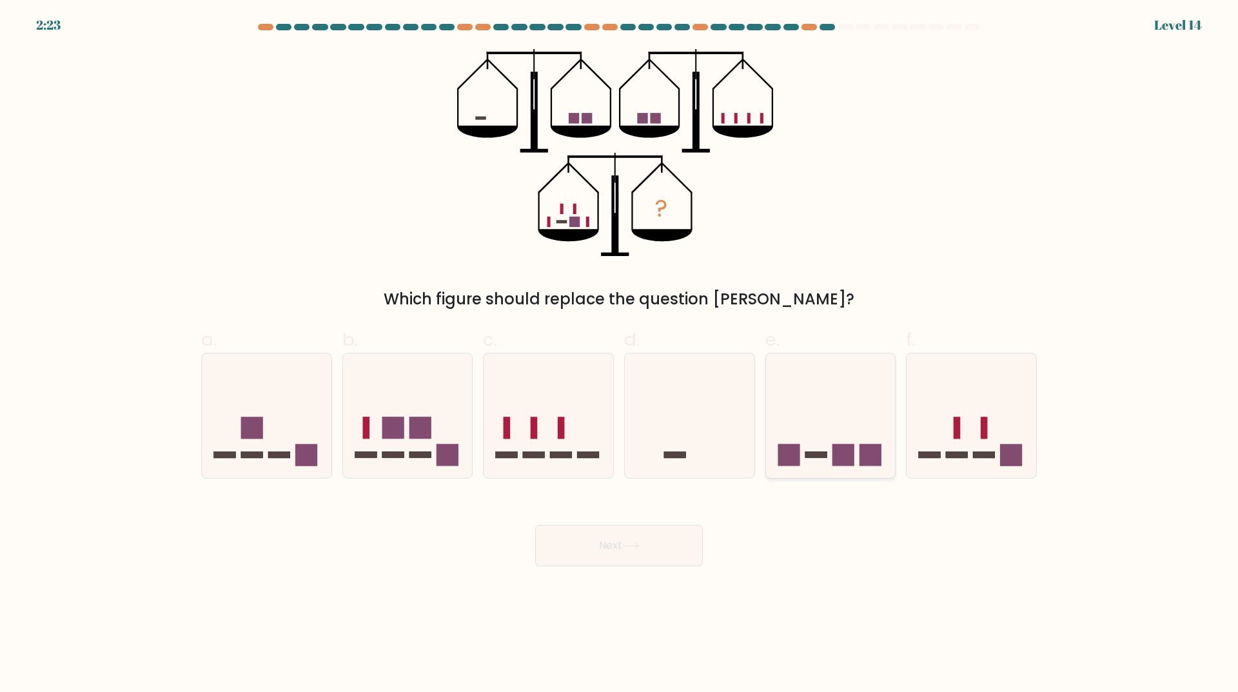
click at [822, 431] on icon at bounding box center [831, 415] width 130 height 107
click at [619, 355] on input "e." at bounding box center [619, 350] width 1 height 8
radio input "true"
click at [648, 539] on button "Next" at bounding box center [619, 545] width 168 height 41
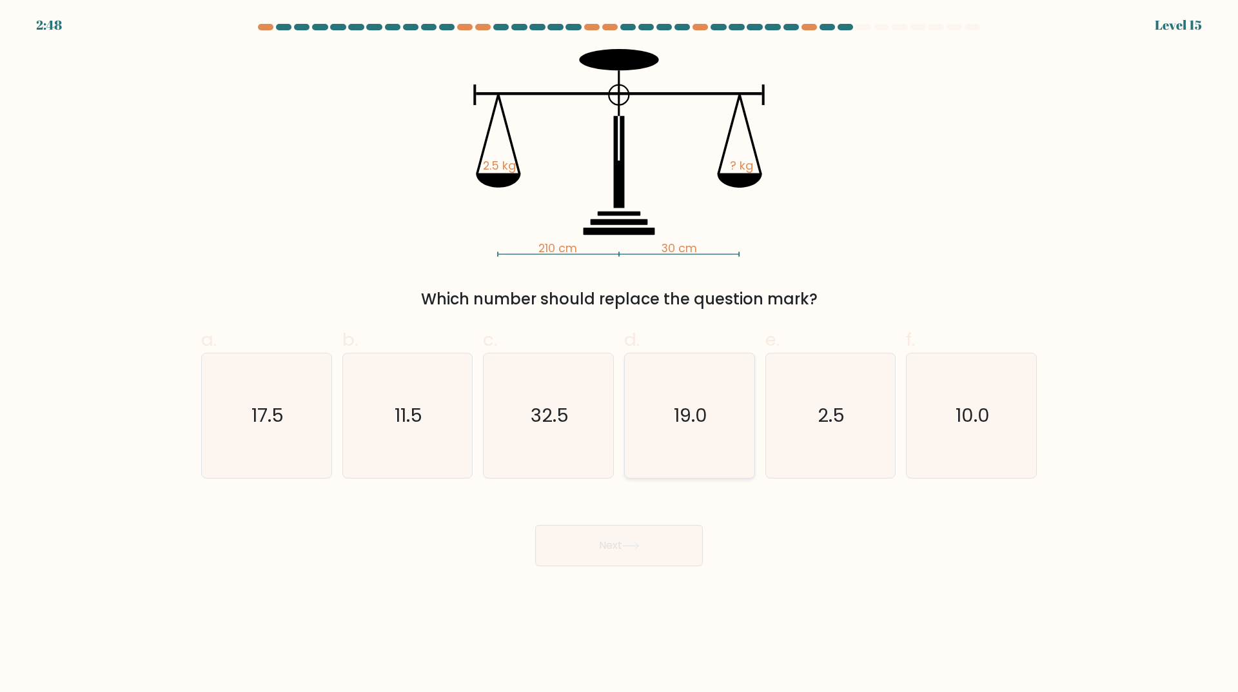
click at [678, 454] on icon "19.0" at bounding box center [689, 415] width 124 height 124
click at [619, 355] on input "d. 19.0" at bounding box center [619, 350] width 1 height 8
radio input "true"
click at [649, 544] on button "Next" at bounding box center [619, 545] width 168 height 41
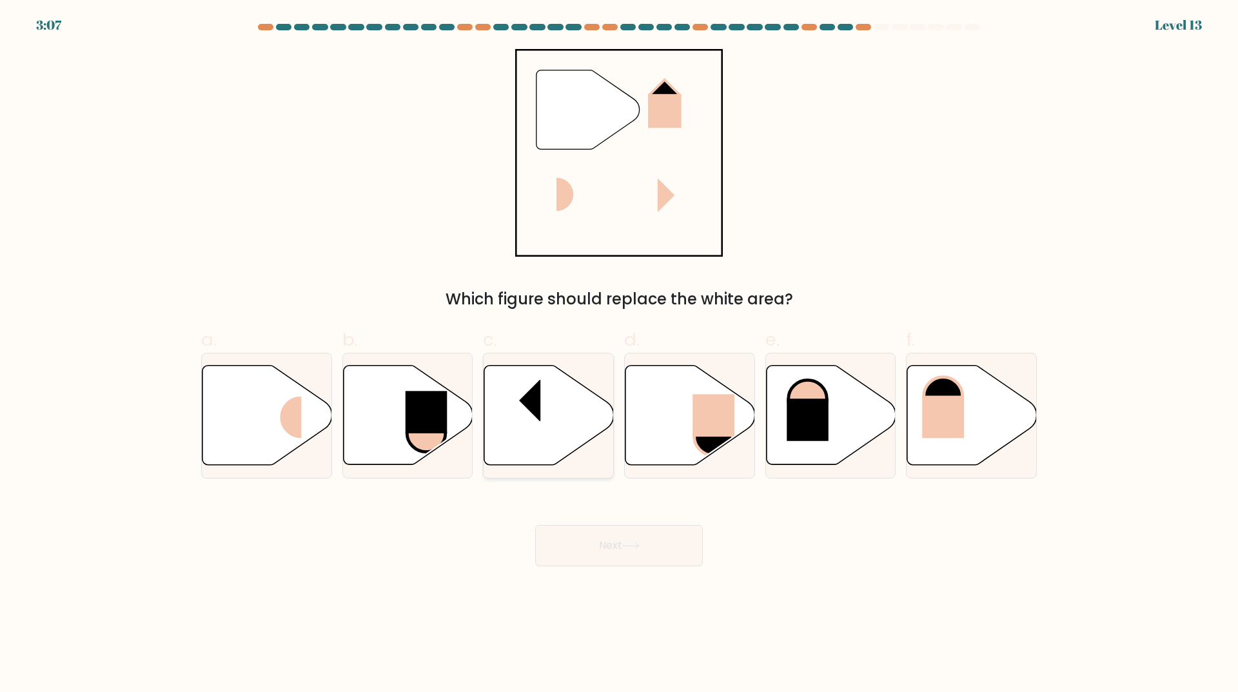
click at [509, 451] on icon at bounding box center [549, 415] width 130 height 99
click at [619, 355] on input "c." at bounding box center [619, 350] width 1 height 8
radio input "true"
click at [618, 542] on button "Next" at bounding box center [619, 545] width 168 height 41
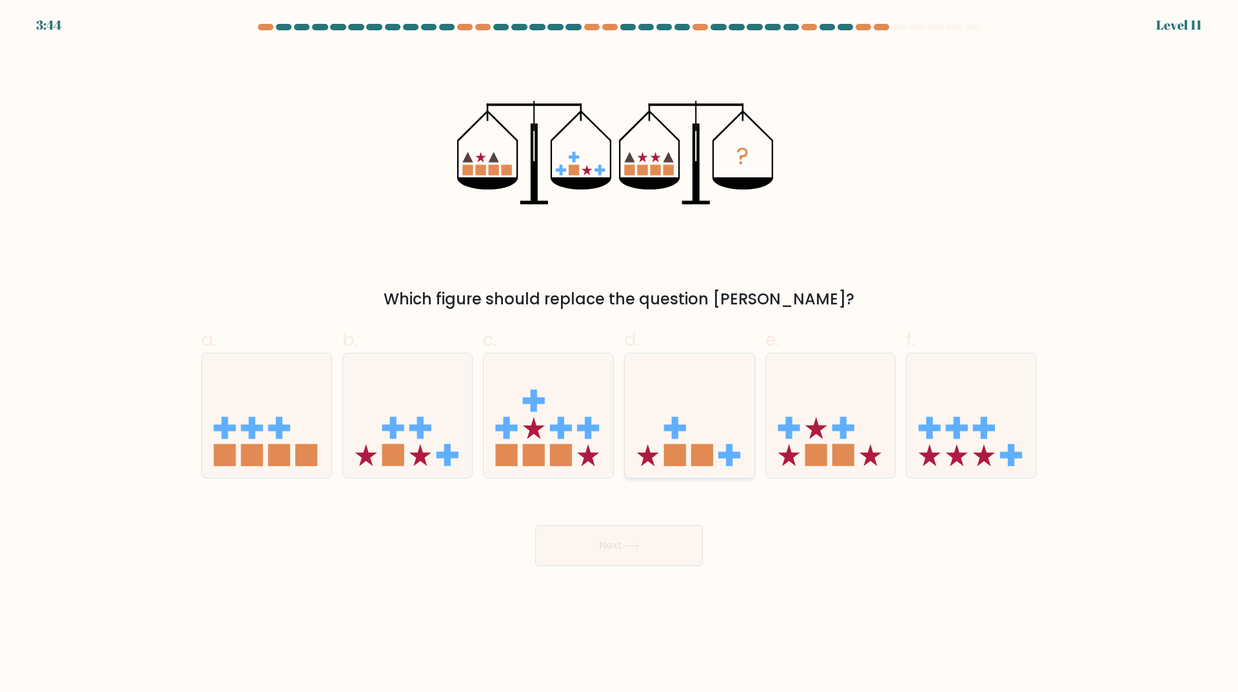
click at [678, 428] on rect at bounding box center [675, 427] width 22 height 6
click at [619, 355] on input "d." at bounding box center [619, 350] width 1 height 8
radio input "true"
click at [644, 555] on button "Next" at bounding box center [619, 545] width 168 height 41
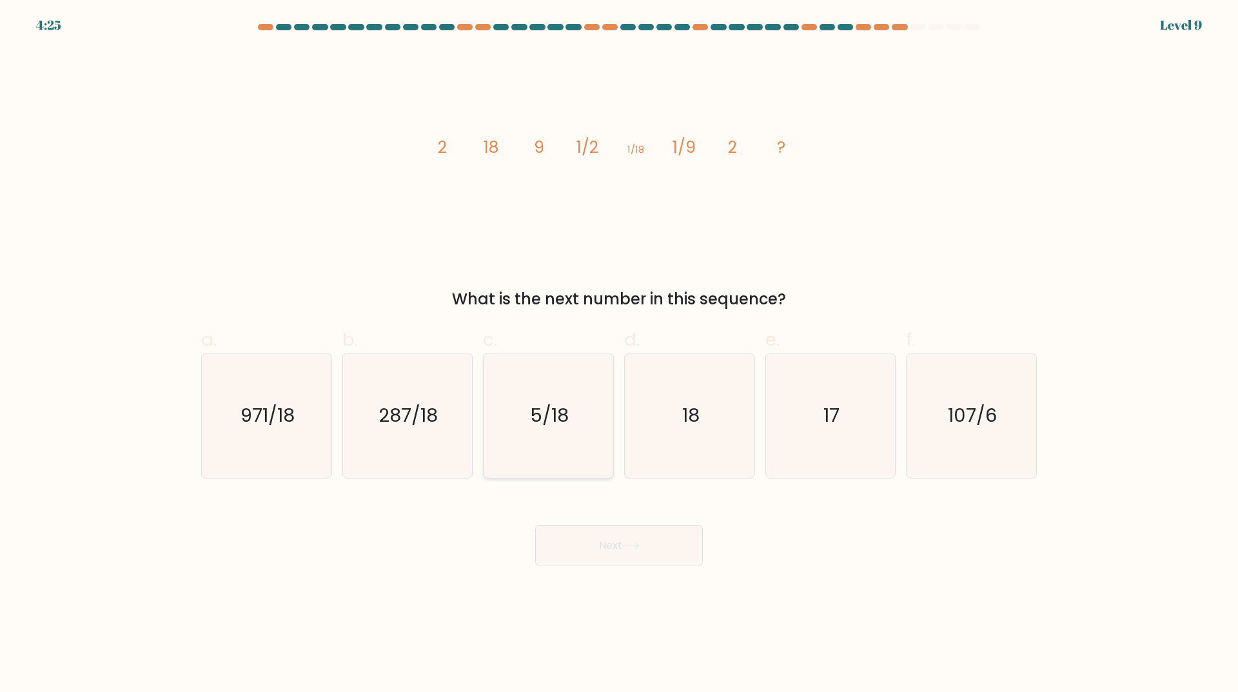
click at [554, 451] on icon "5/18" at bounding box center [548, 415] width 124 height 124
click at [619, 355] on input "c. 5/18" at bounding box center [619, 350] width 1 height 8
radio input "true"
click at [631, 549] on icon at bounding box center [630, 545] width 17 height 7
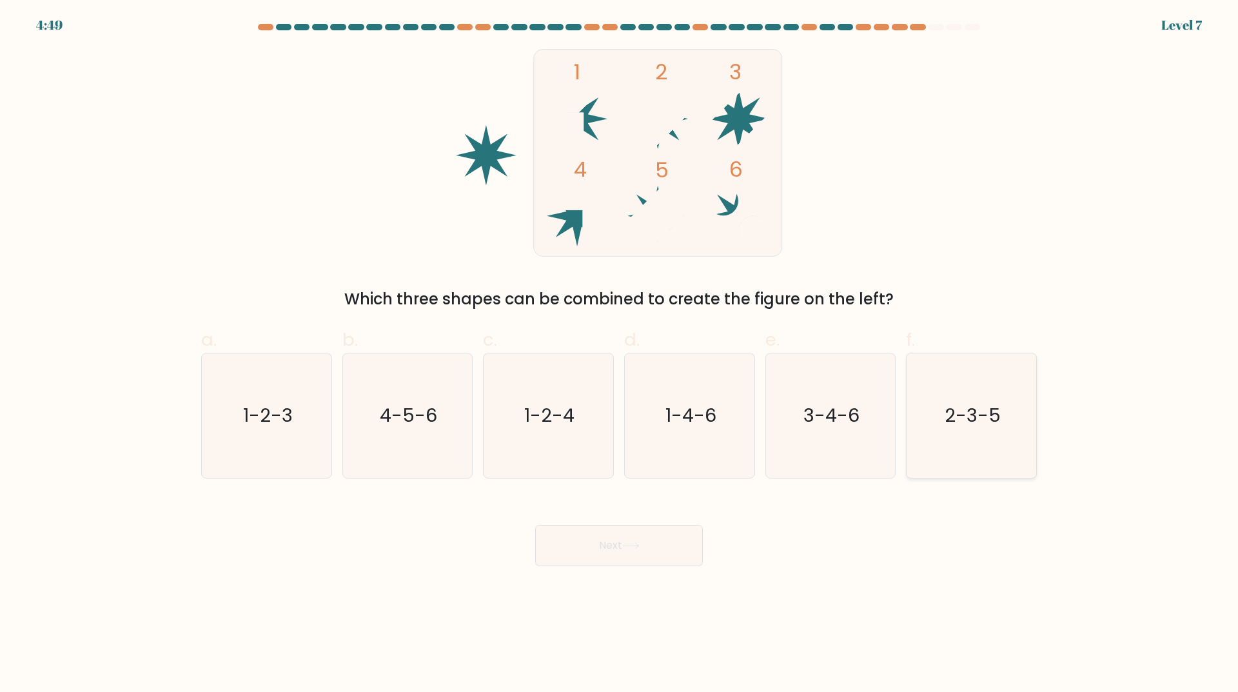
click at [951, 421] on text "2-3-5" at bounding box center [972, 416] width 56 height 26
click at [619, 355] on input "f. 2-3-5" at bounding box center [619, 350] width 1 height 8
radio input "true"
click at [617, 559] on button "Next" at bounding box center [619, 545] width 168 height 41
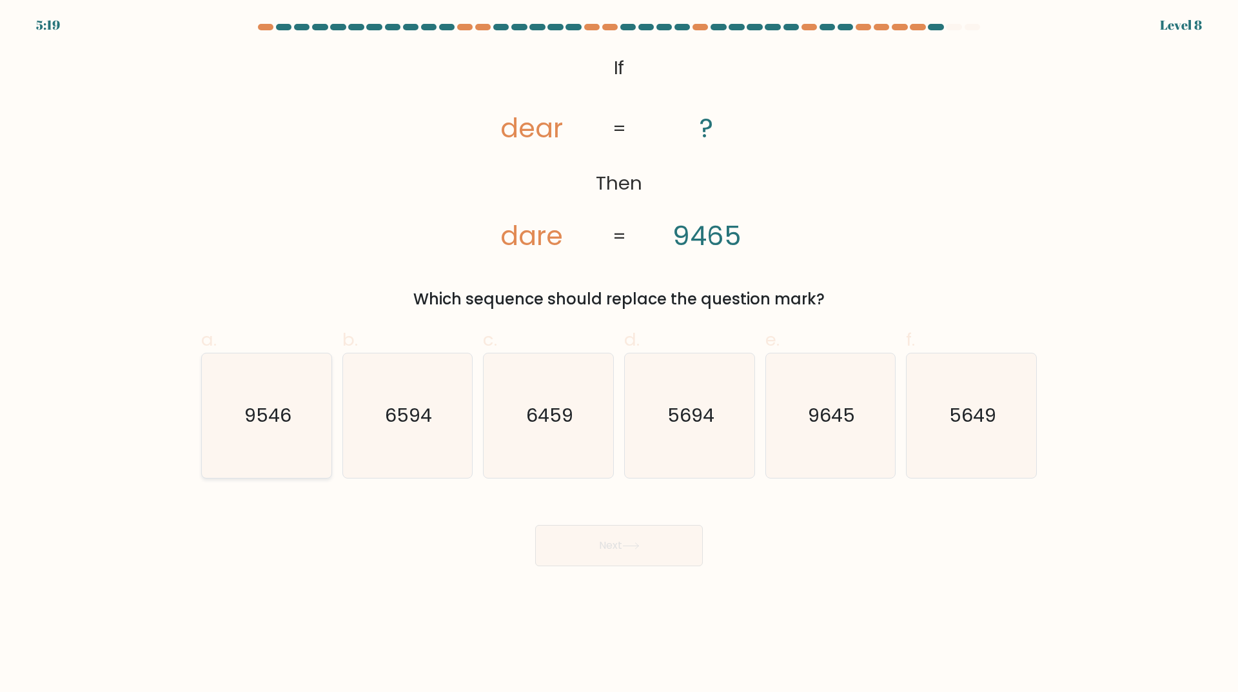
click at [255, 474] on icon "9546" at bounding box center [266, 415] width 124 height 124
click at [619, 355] on input "a. 9546" at bounding box center [619, 350] width 1 height 8
radio input "true"
click at [621, 536] on button "Next" at bounding box center [619, 545] width 168 height 41
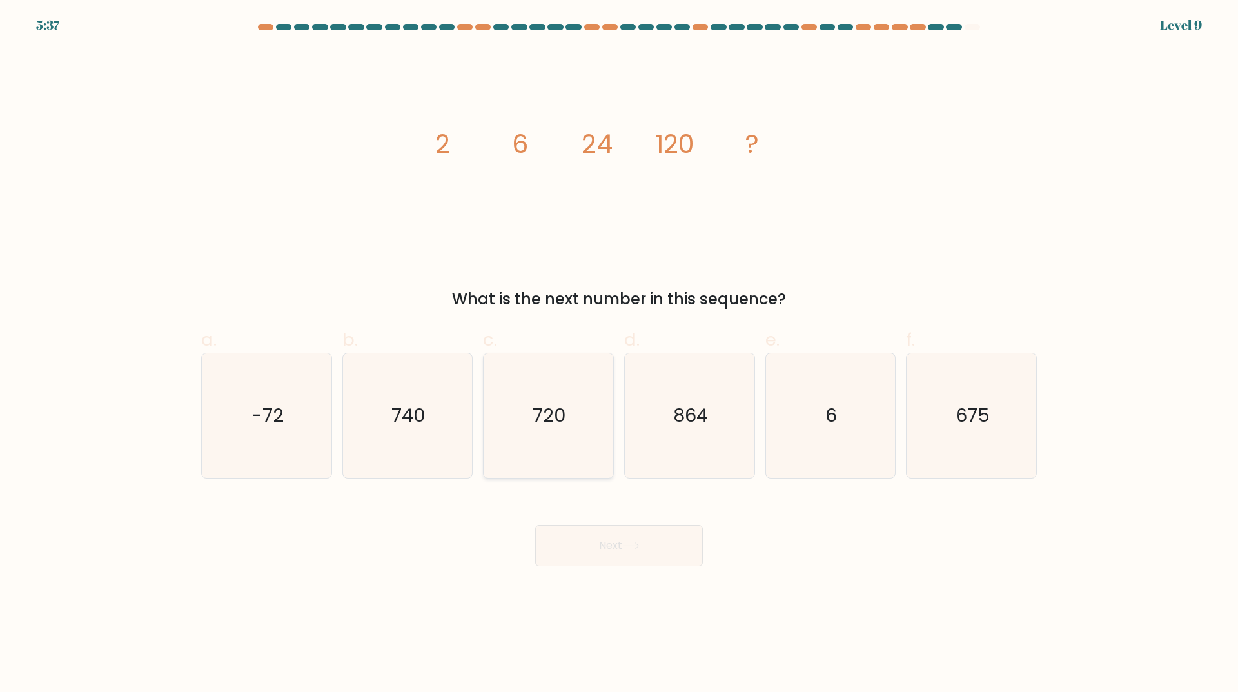
click at [560, 444] on icon "720" at bounding box center [548, 415] width 124 height 124
click at [596, 529] on button "Next" at bounding box center [619, 545] width 168 height 41
click at [548, 446] on icon "720" at bounding box center [548, 415] width 124 height 124
click at [619, 355] on input "c. 720" at bounding box center [619, 350] width 1 height 8
radio input "true"
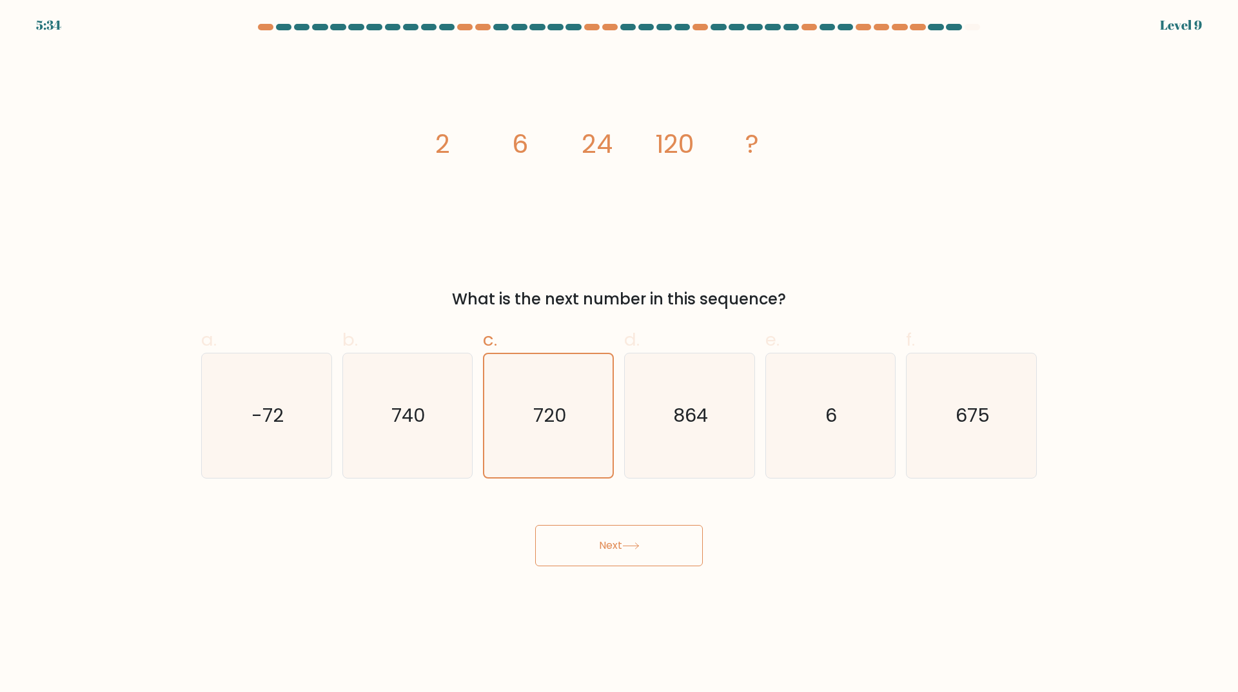
click at [629, 551] on button "Next" at bounding box center [619, 545] width 168 height 41
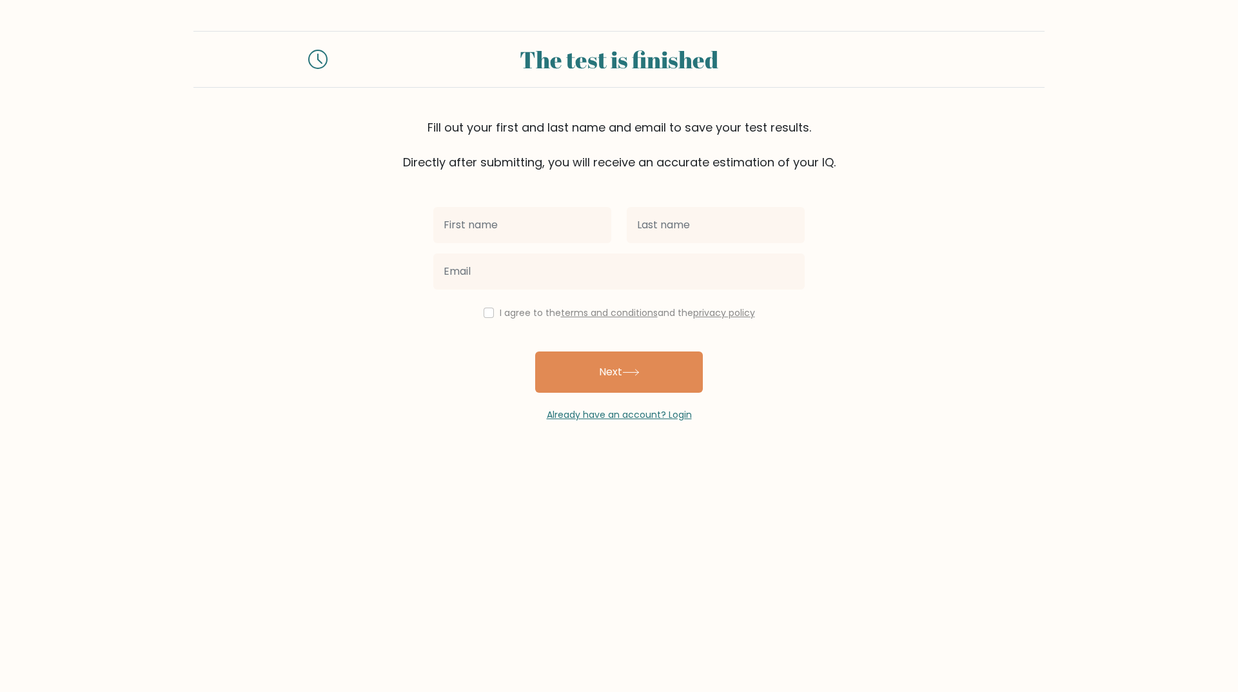
click at [474, 222] on input "text" at bounding box center [522, 225] width 178 height 36
type input "[PERSON_NAME]"
click at [636, 228] on input "text" at bounding box center [716, 225] width 178 height 36
type input "Moralejo"
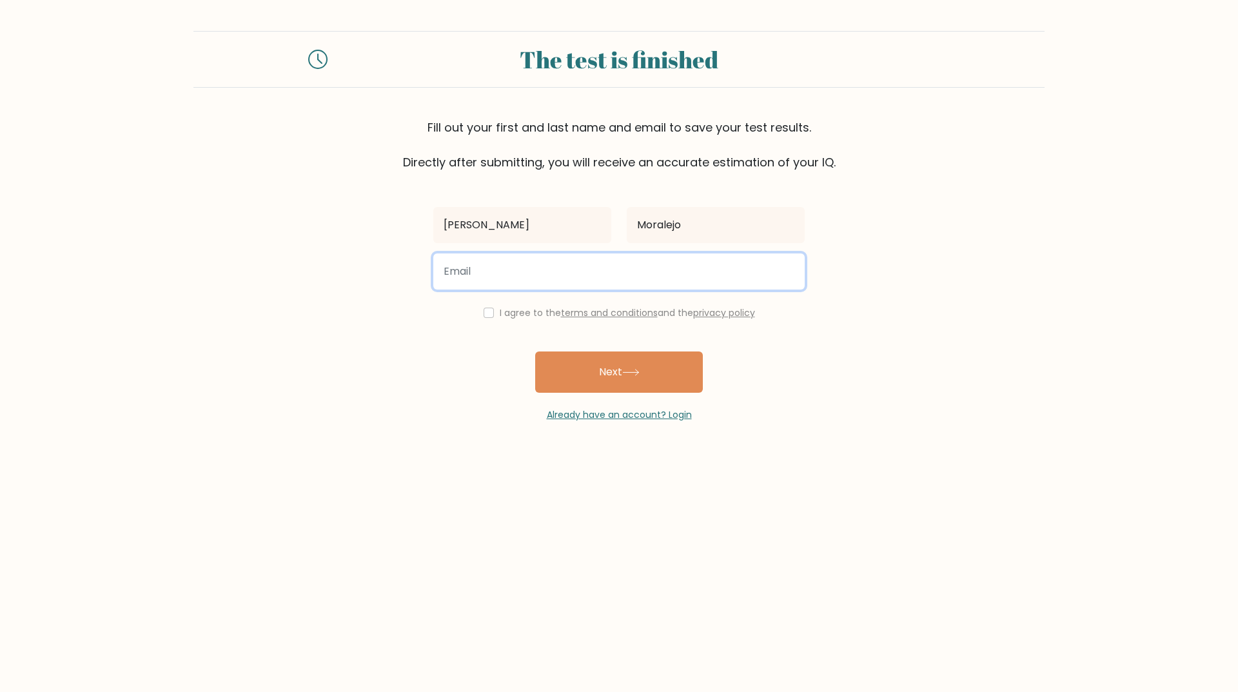
click at [538, 275] on input "email" at bounding box center [618, 271] width 371 height 36
type input "[EMAIL_ADDRESS][DOMAIN_NAME]"
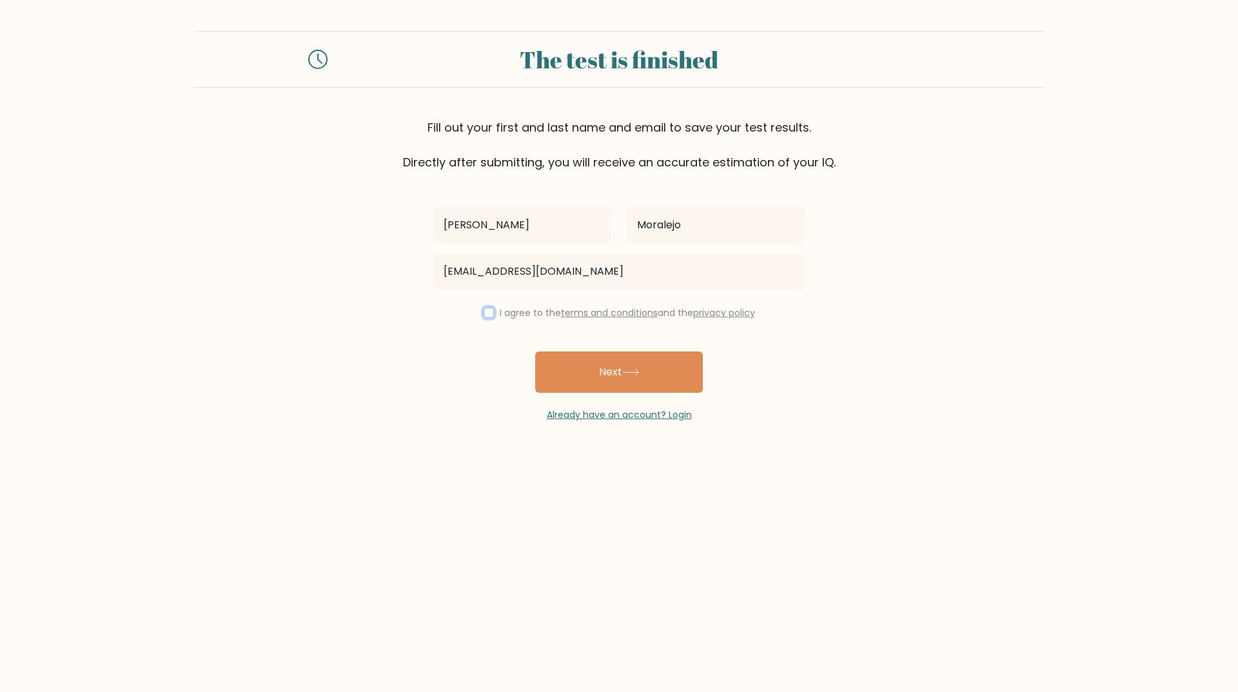
click at [483, 313] on input "checkbox" at bounding box center [488, 312] width 10 height 10
checkbox input "true"
click at [605, 378] on button "Next" at bounding box center [619, 371] width 168 height 41
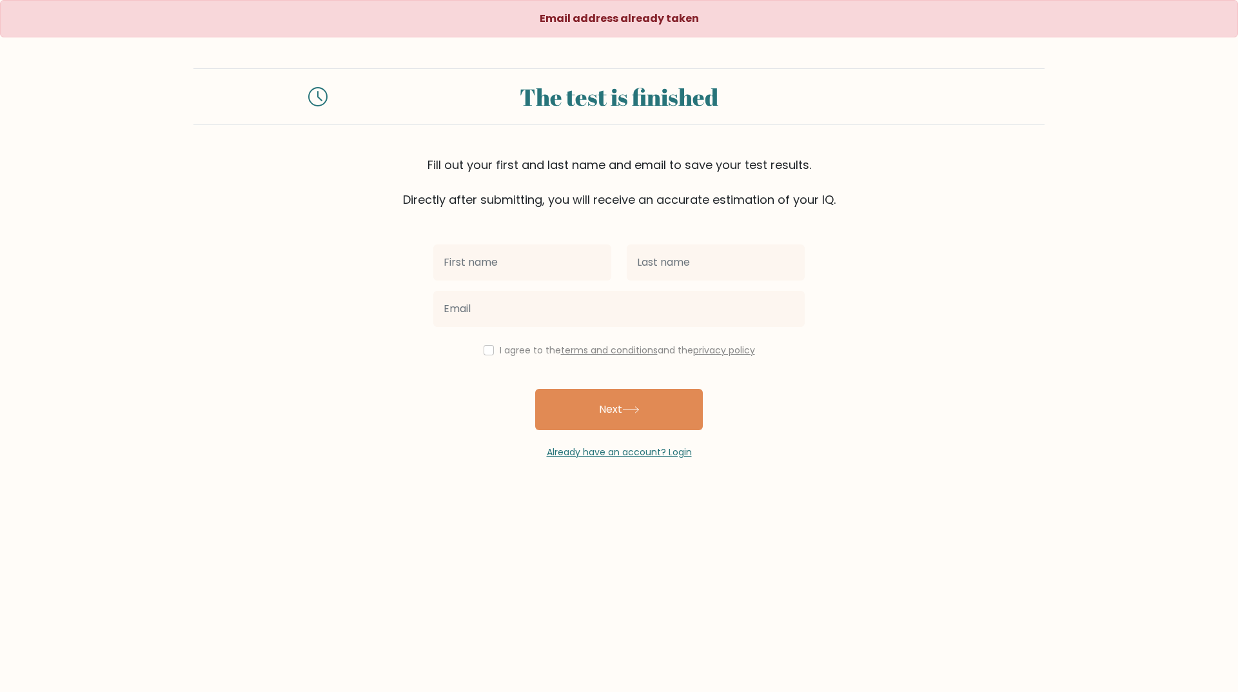
click at [532, 260] on input "text" at bounding box center [522, 262] width 178 height 36
type input "[PERSON_NAME]"
click at [664, 259] on input "text" at bounding box center [716, 262] width 178 height 36
type input "Moralejo"
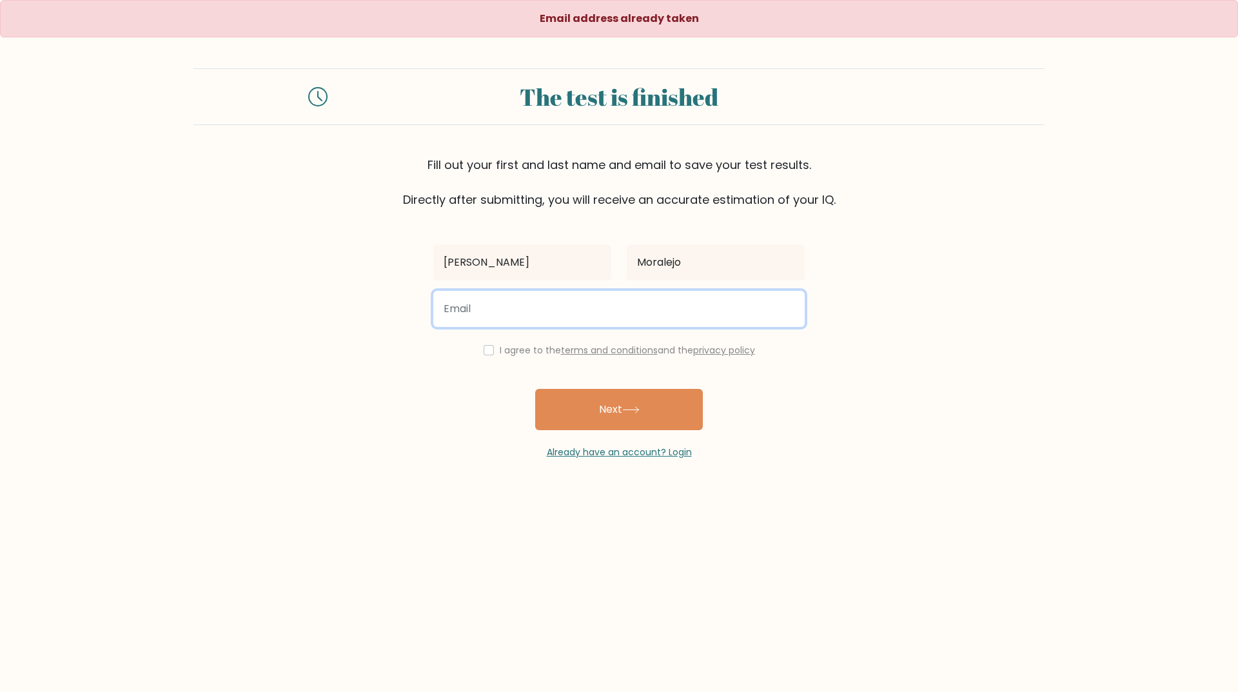
click at [529, 308] on input "email" at bounding box center [618, 309] width 371 height 36
type input "[EMAIL_ADDRESS][DOMAIN_NAME]"
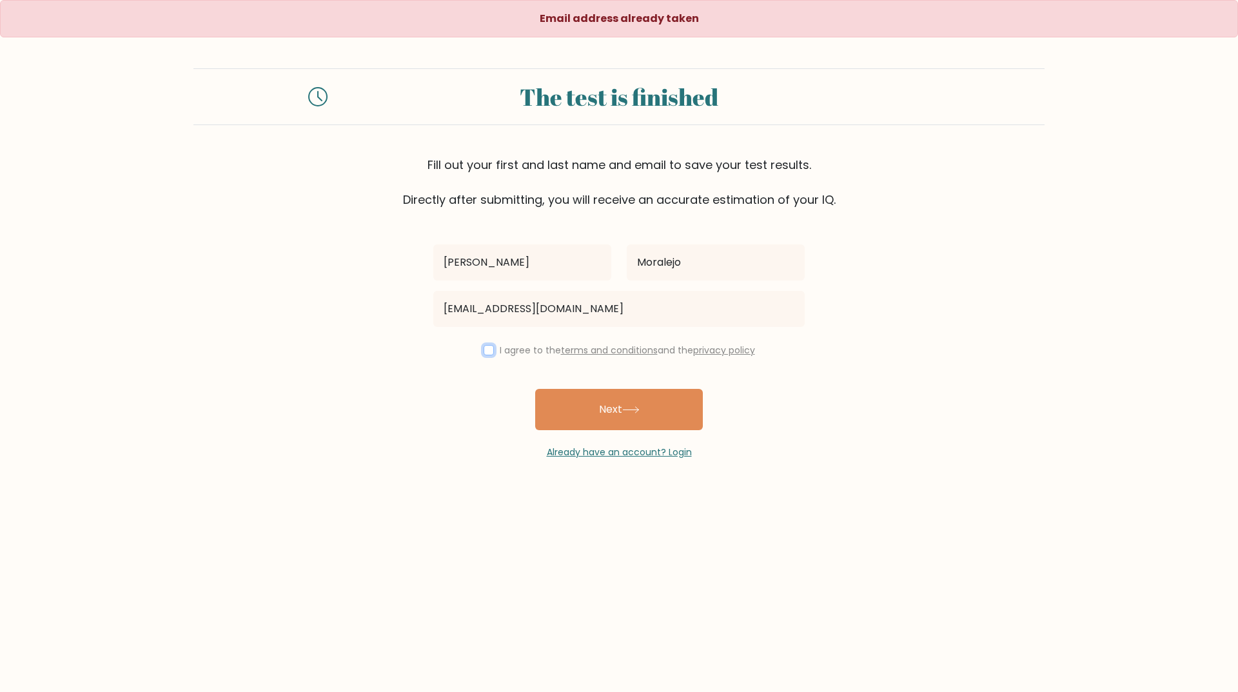
click at [487, 349] on input "checkbox" at bounding box center [488, 350] width 10 height 10
checkbox input "true"
click at [622, 414] on button "Next" at bounding box center [619, 409] width 168 height 41
click at [525, 269] on input "text" at bounding box center [522, 262] width 178 height 36
type input "[PERSON_NAME]"
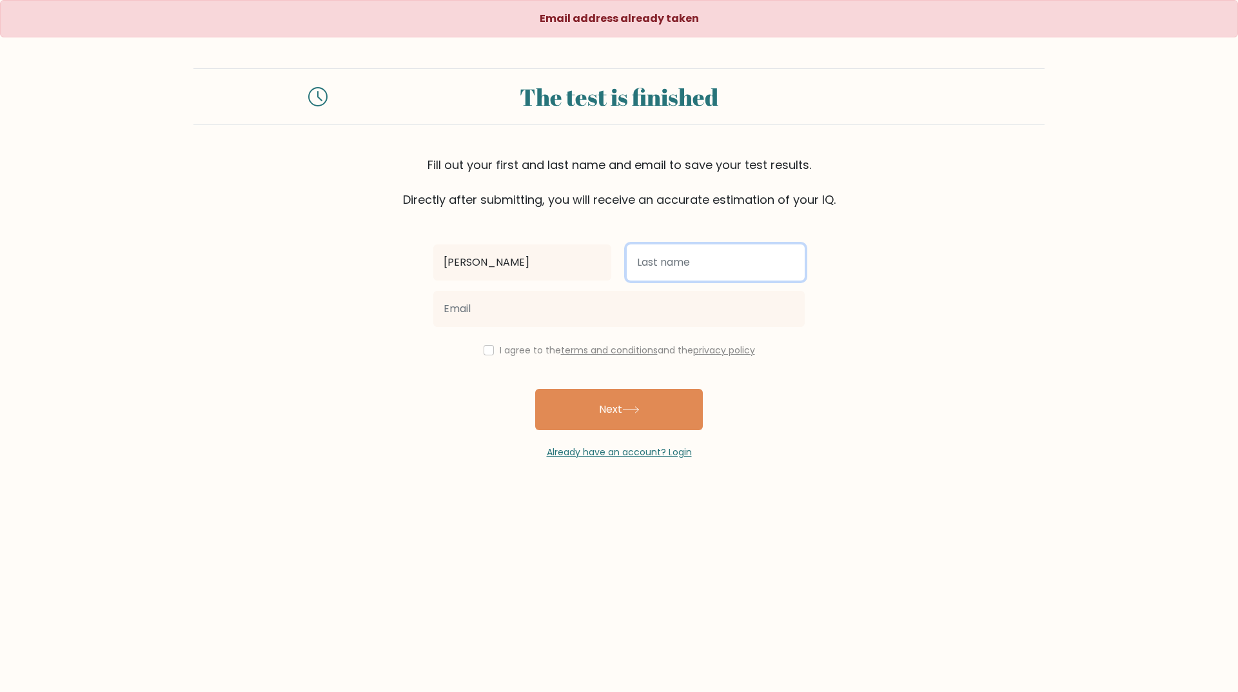
click at [650, 271] on input "text" at bounding box center [716, 262] width 178 height 36
type input "Moralejo"
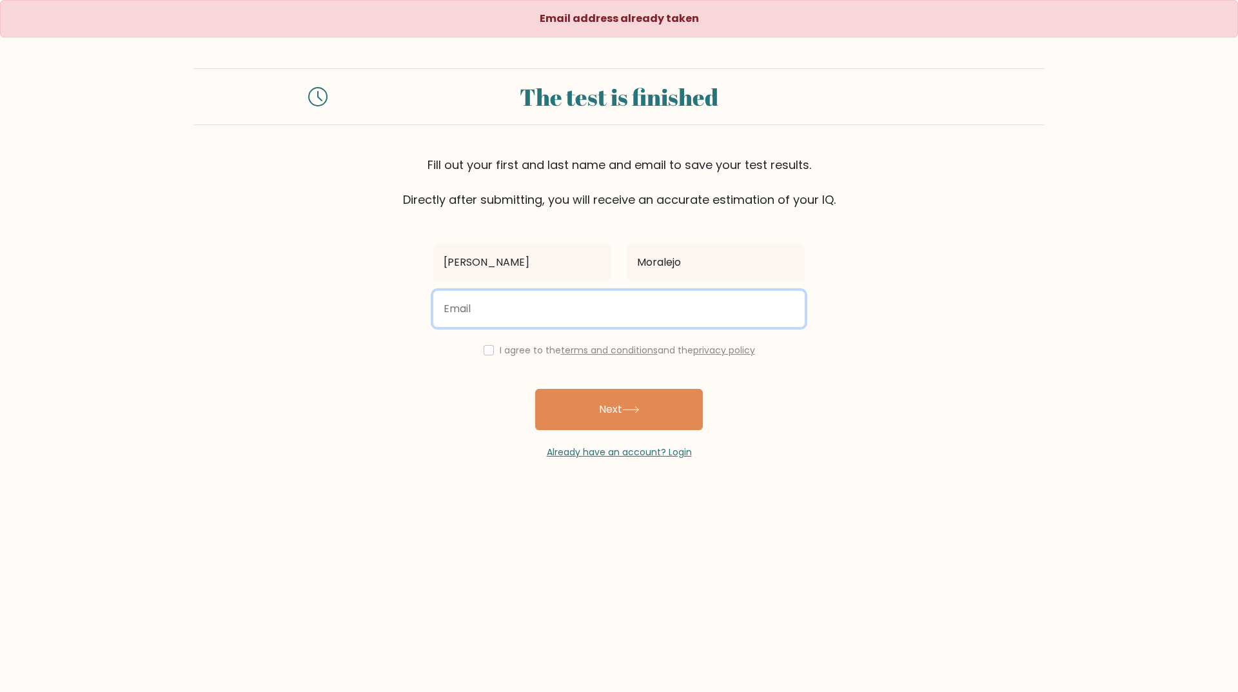
click at [561, 317] on input "email" at bounding box center [618, 309] width 371 height 36
type input "moralejokhristine@gmail.com"
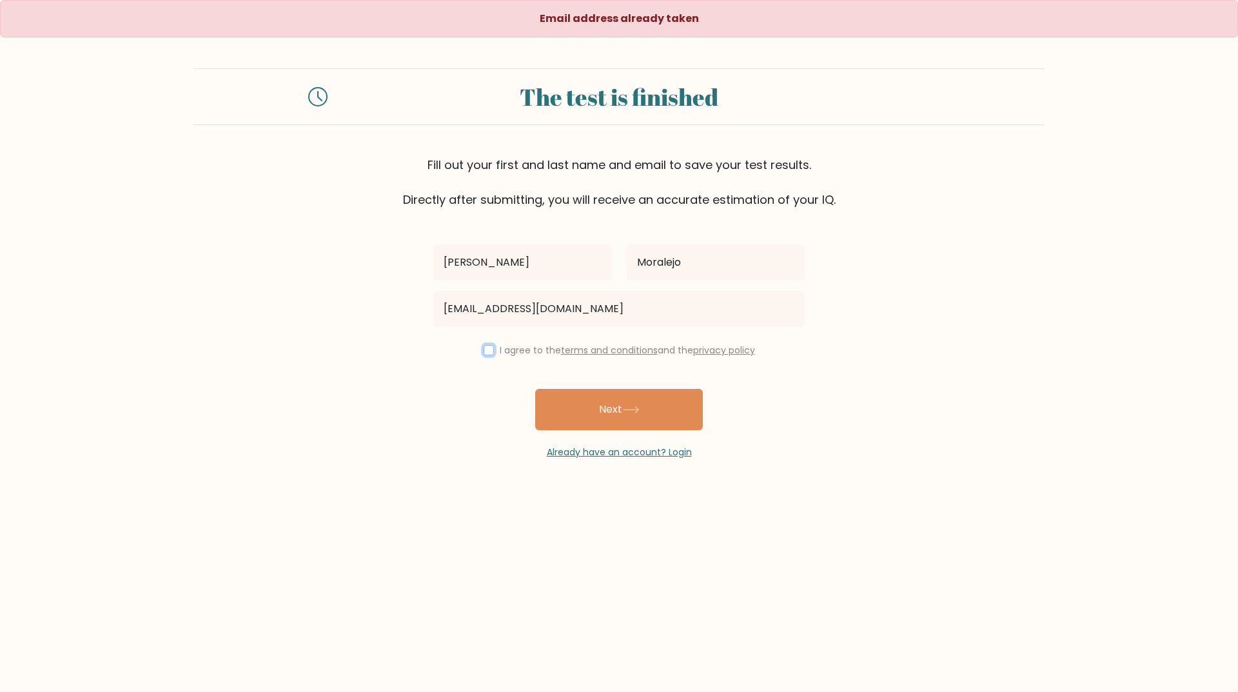
click at [485, 347] on input "checkbox" at bounding box center [488, 350] width 10 height 10
checkbox input "true"
click at [587, 409] on button "Next" at bounding box center [619, 409] width 168 height 41
